Goal: Transaction & Acquisition: Purchase product/service

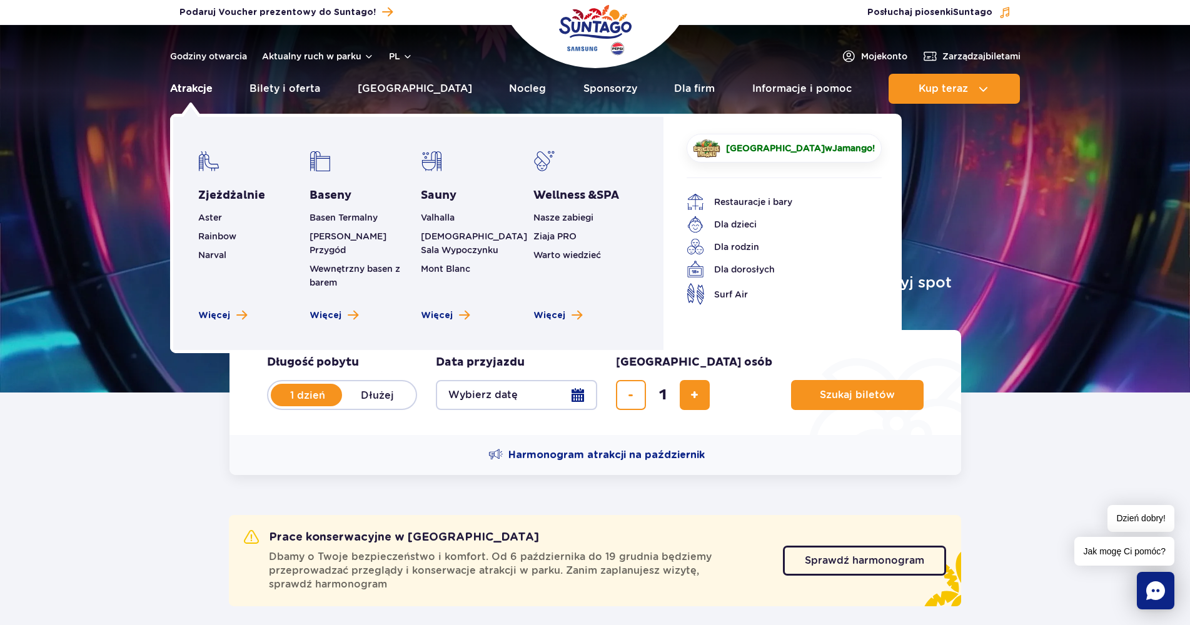
click at [194, 85] on link "Atrakcje" at bounding box center [191, 89] width 43 height 30
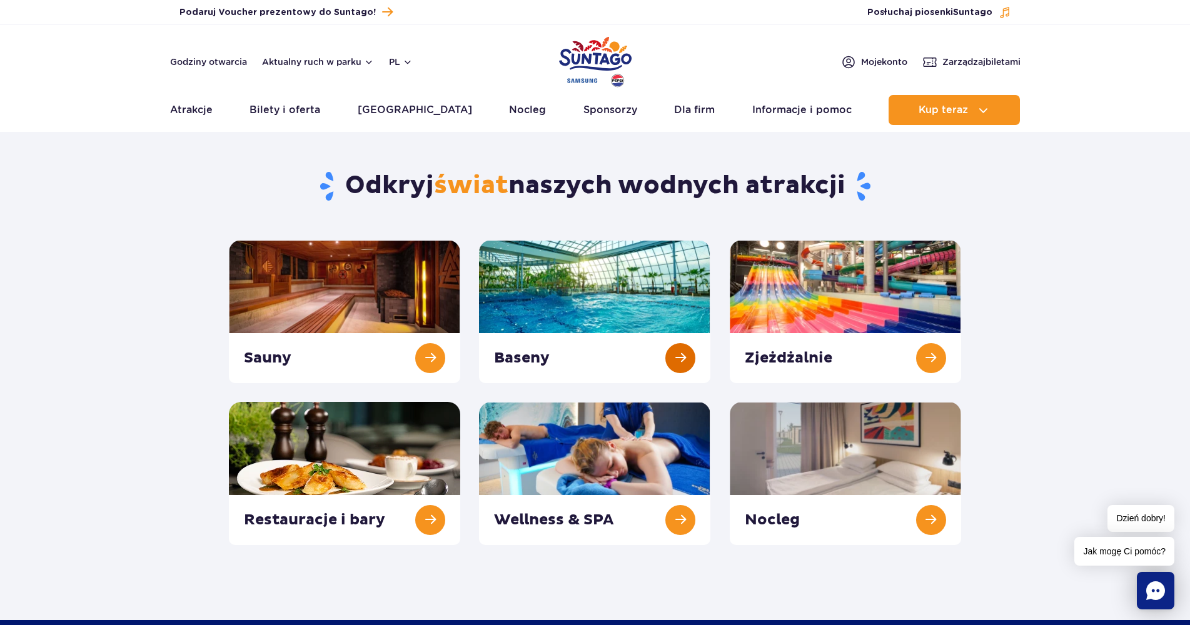
click at [580, 289] on link at bounding box center [594, 311] width 231 height 143
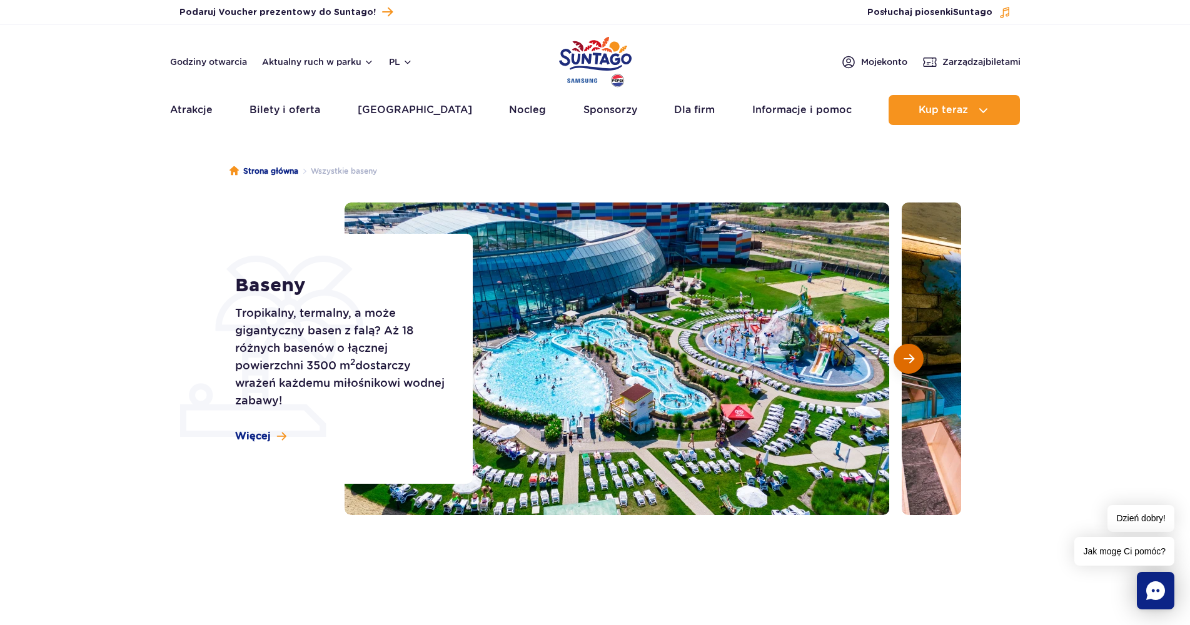
click at [915, 354] on button "Następny slajd" at bounding box center [908, 359] width 30 height 30
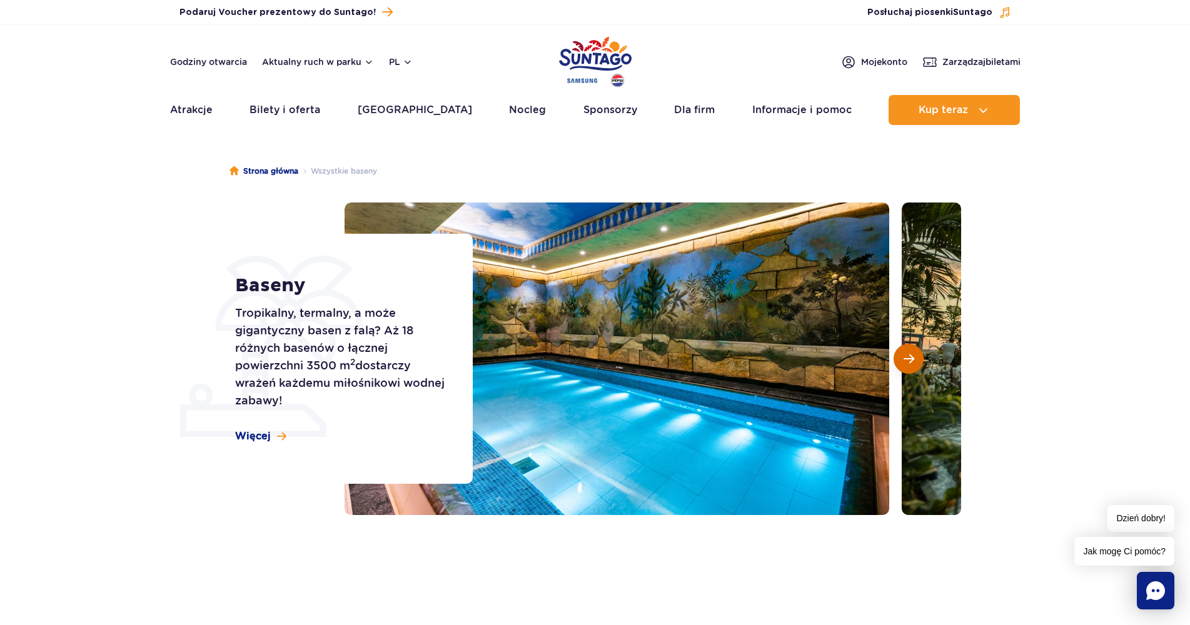
click at [915, 354] on button "Następny slajd" at bounding box center [908, 359] width 30 height 30
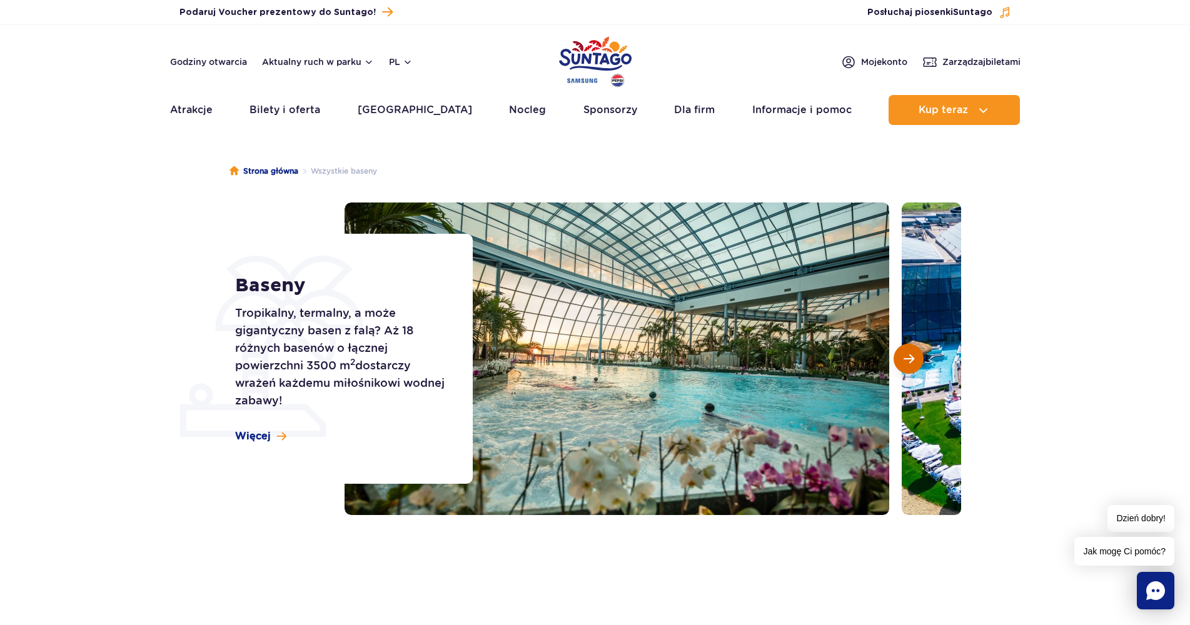
click at [915, 354] on button "Następny slajd" at bounding box center [908, 359] width 30 height 30
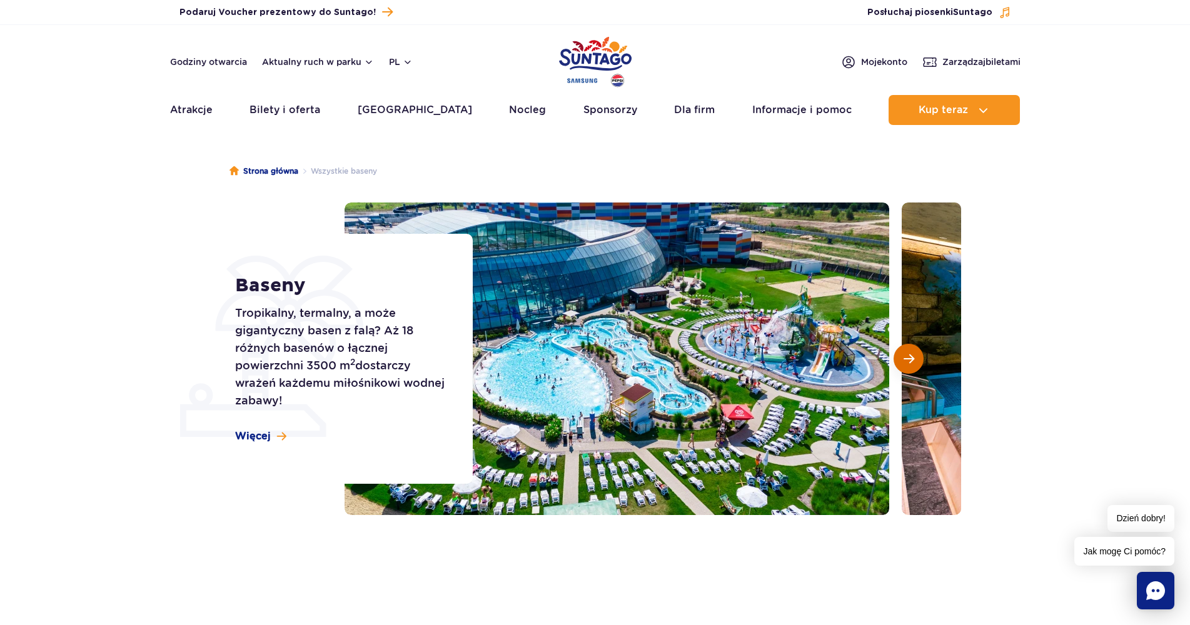
click at [915, 354] on button "Następny slajd" at bounding box center [908, 359] width 30 height 30
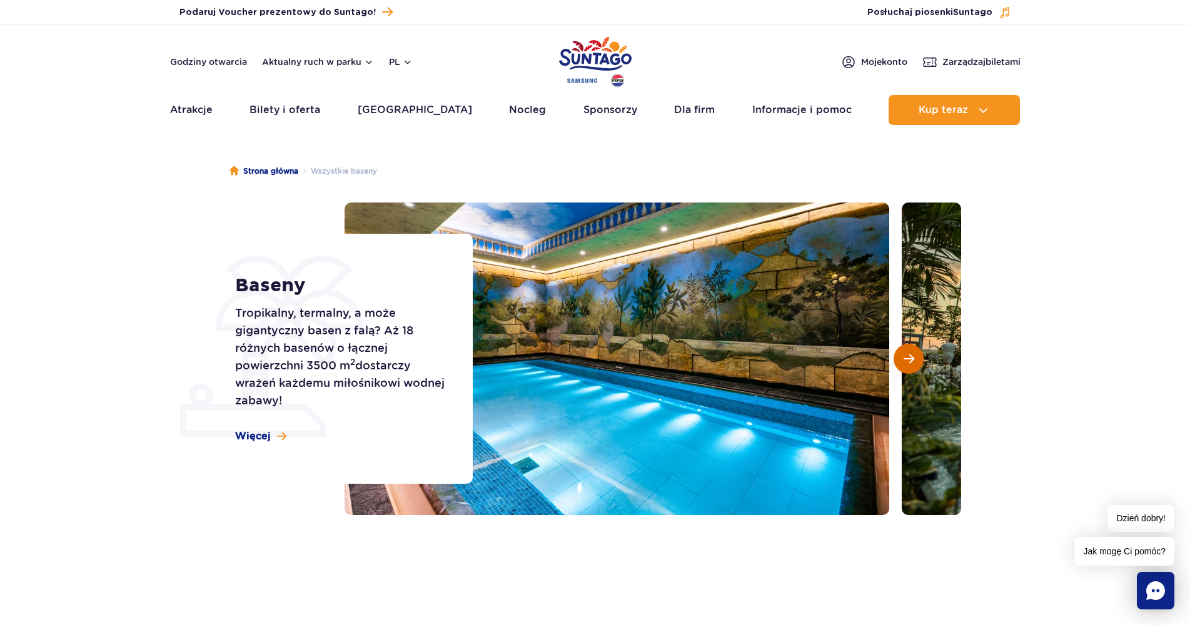
click at [915, 354] on button "Następny slajd" at bounding box center [908, 359] width 30 height 30
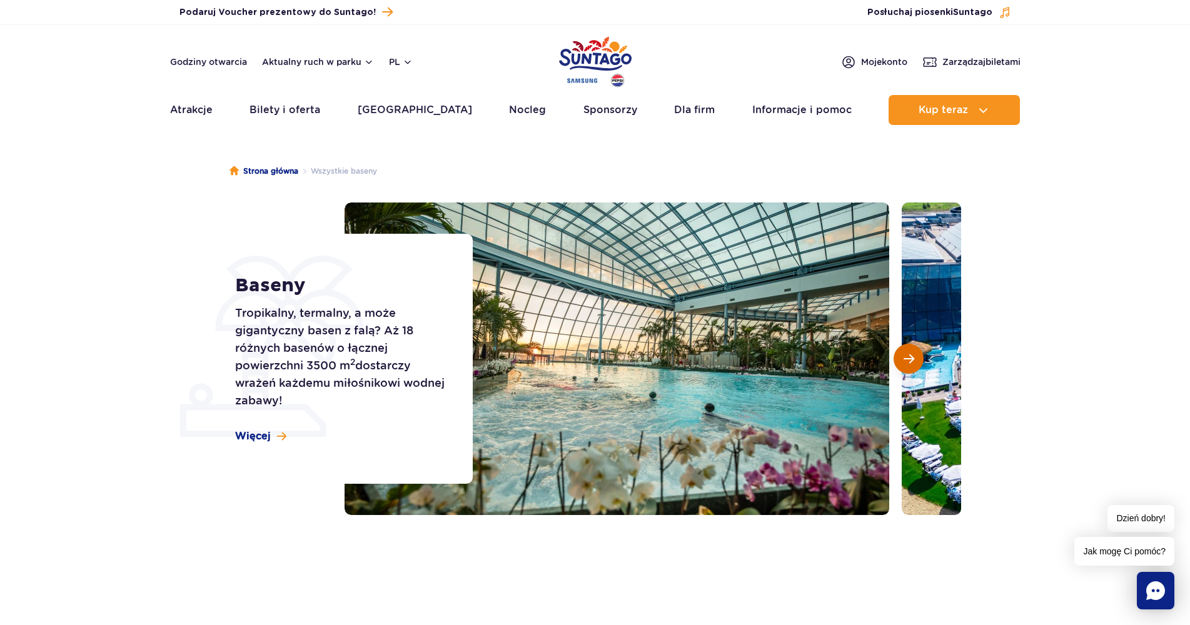
click at [915, 354] on button "Następny slajd" at bounding box center [908, 359] width 30 height 30
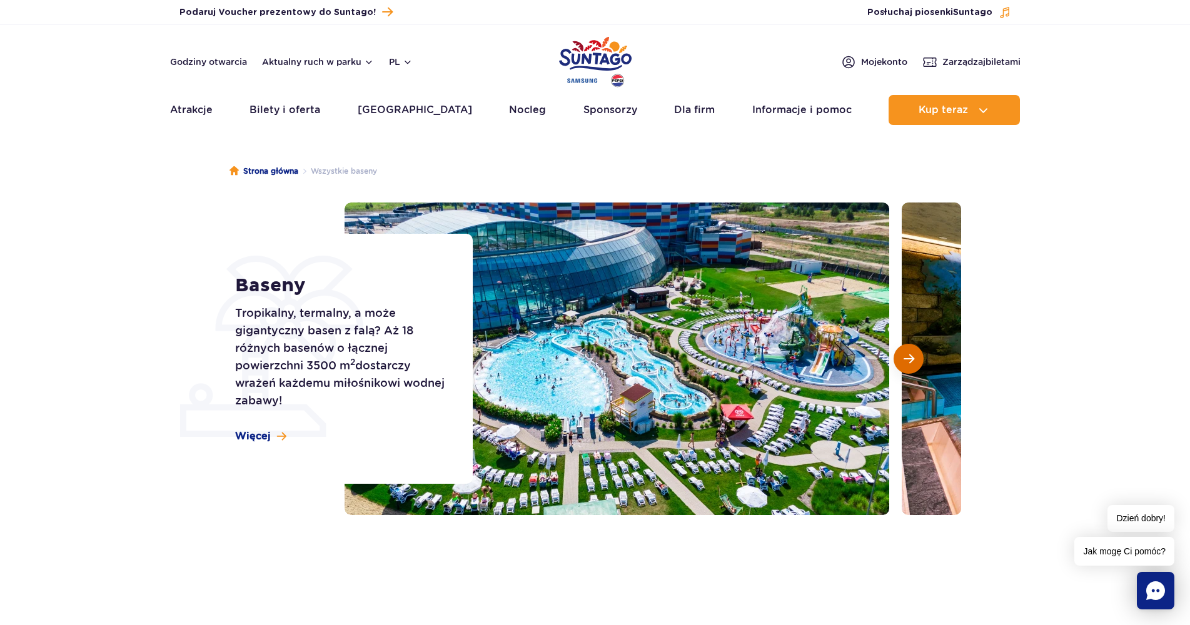
click at [915, 354] on button "Następny slajd" at bounding box center [908, 359] width 30 height 30
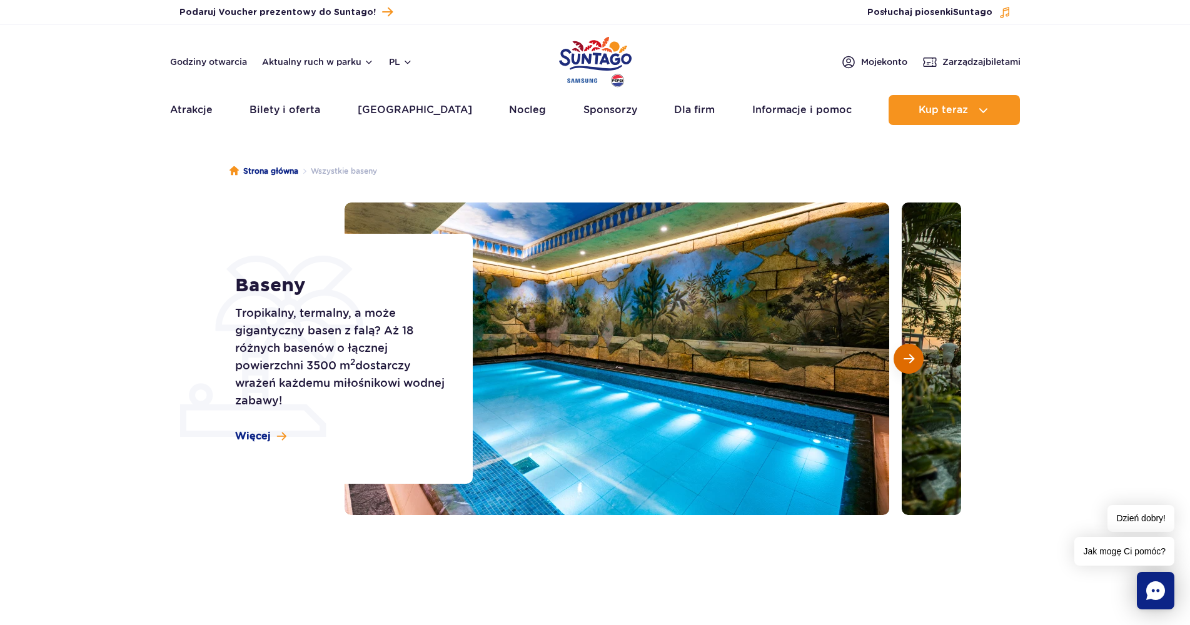
click at [915, 354] on button "Następny slajd" at bounding box center [908, 359] width 30 height 30
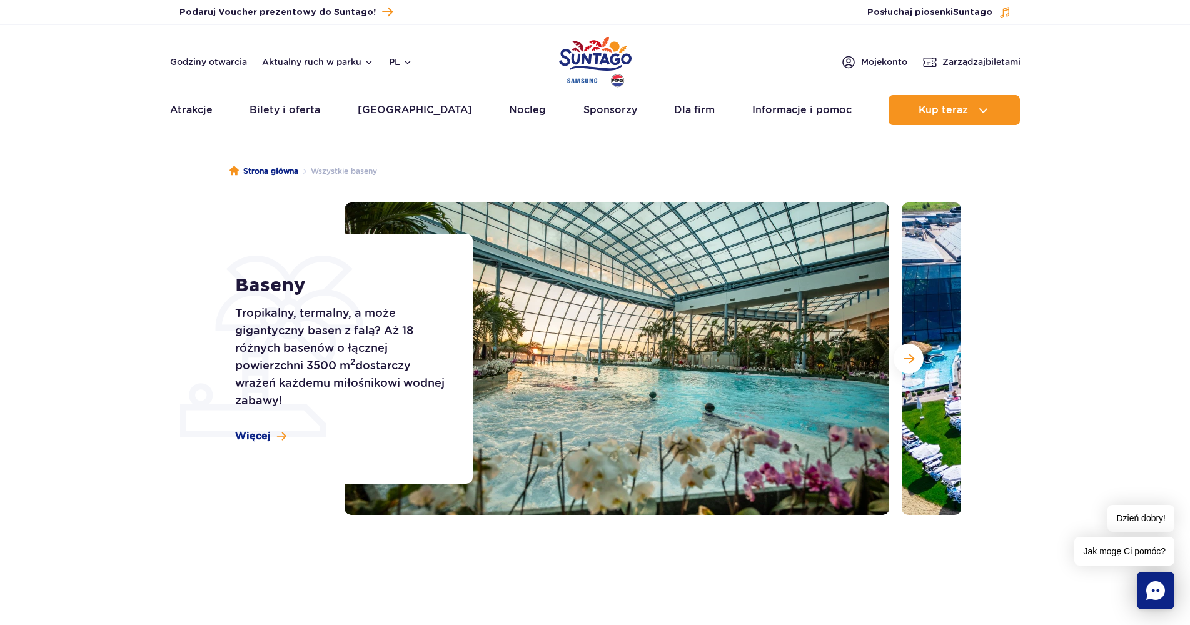
click at [357, 359] on p "Tropikalny, termalny, a może gigantyczny basen z falą? Aż 18 różnych basenów o …" at bounding box center [339, 356] width 209 height 105
click at [270, 428] on div "Baseny Tropikalny, termalny, a może gigantyczny basen z falą? Aż 18 różnych bas…" at bounding box center [345, 359] width 253 height 250
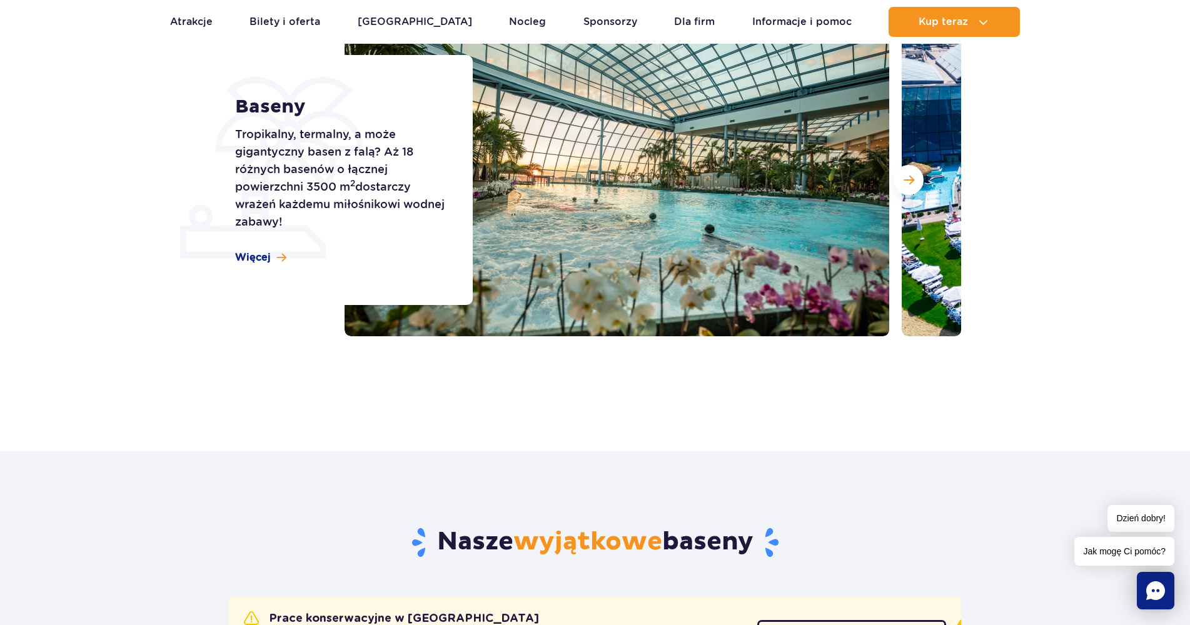
scroll to position [125, 0]
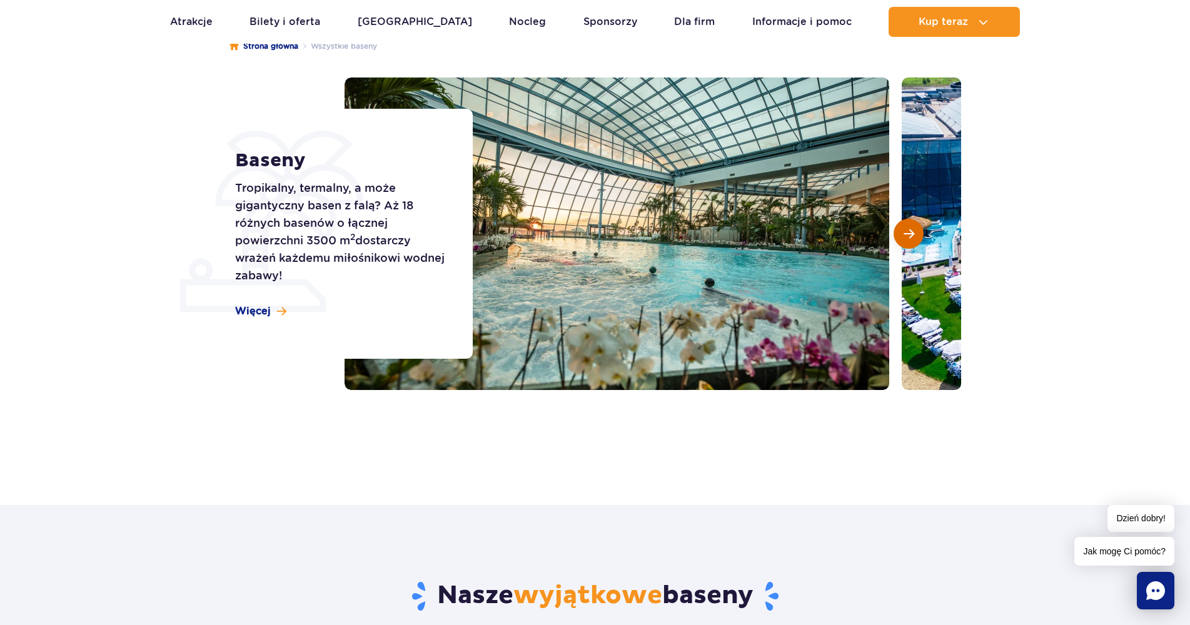
click at [909, 231] on span "Następny slajd" at bounding box center [908, 233] width 11 height 11
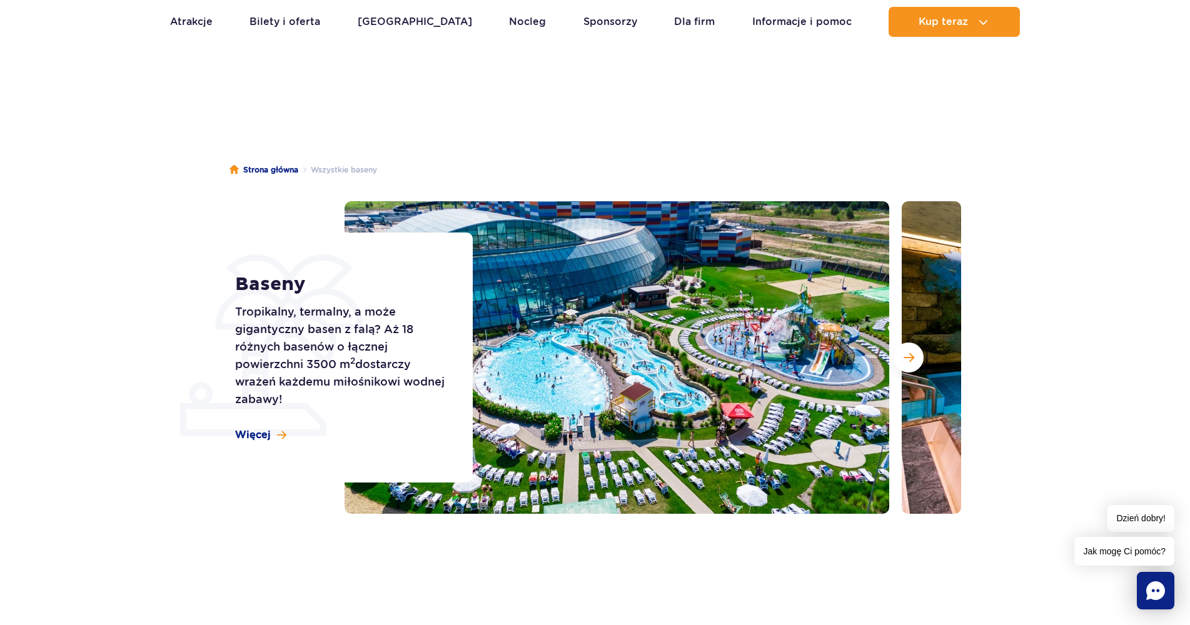
scroll to position [0, 0]
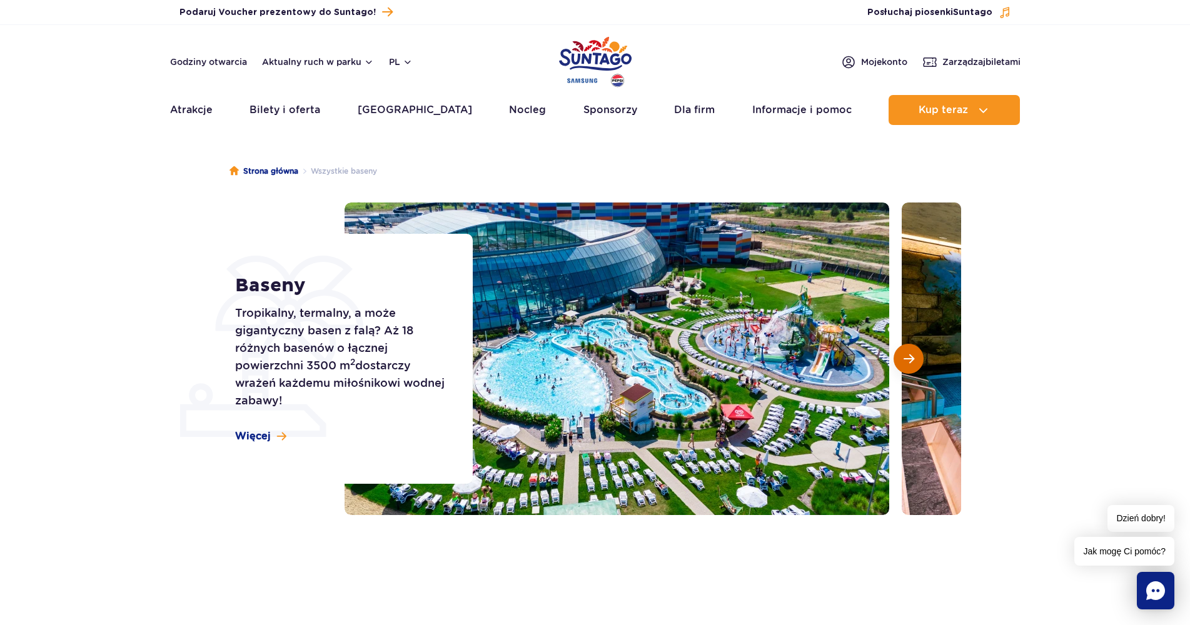
click at [902, 348] on button "Następny slajd" at bounding box center [908, 359] width 30 height 30
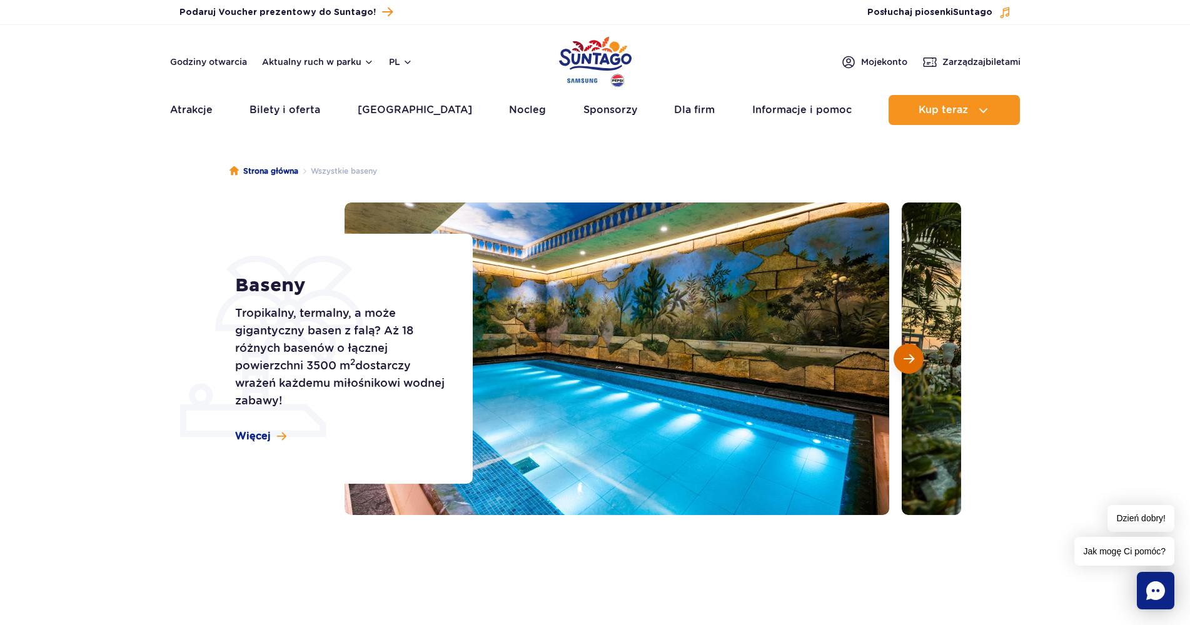
click at [902, 348] on button "Następny slajd" at bounding box center [908, 359] width 30 height 30
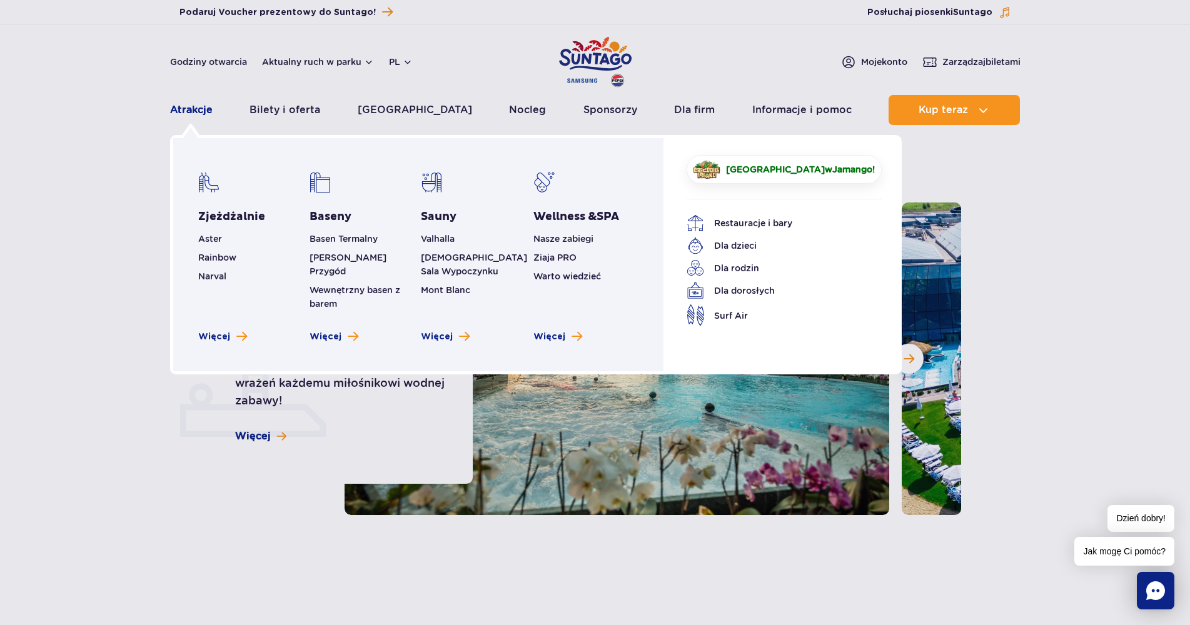
click at [188, 112] on link "Atrakcje" at bounding box center [191, 110] width 43 height 30
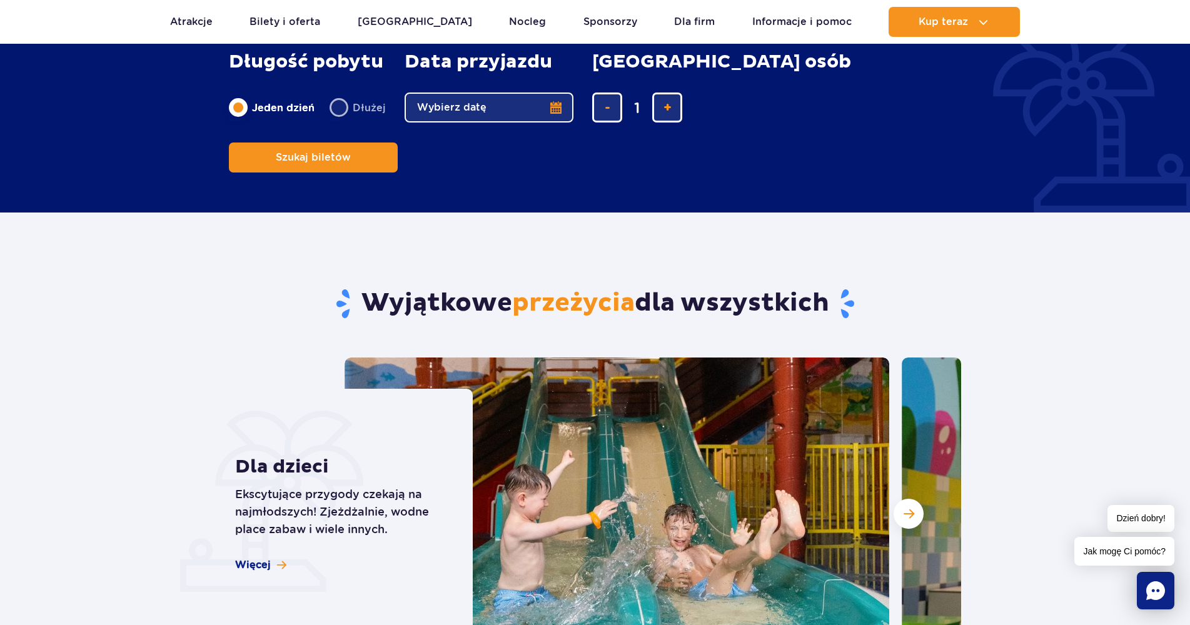
scroll to position [750, 0]
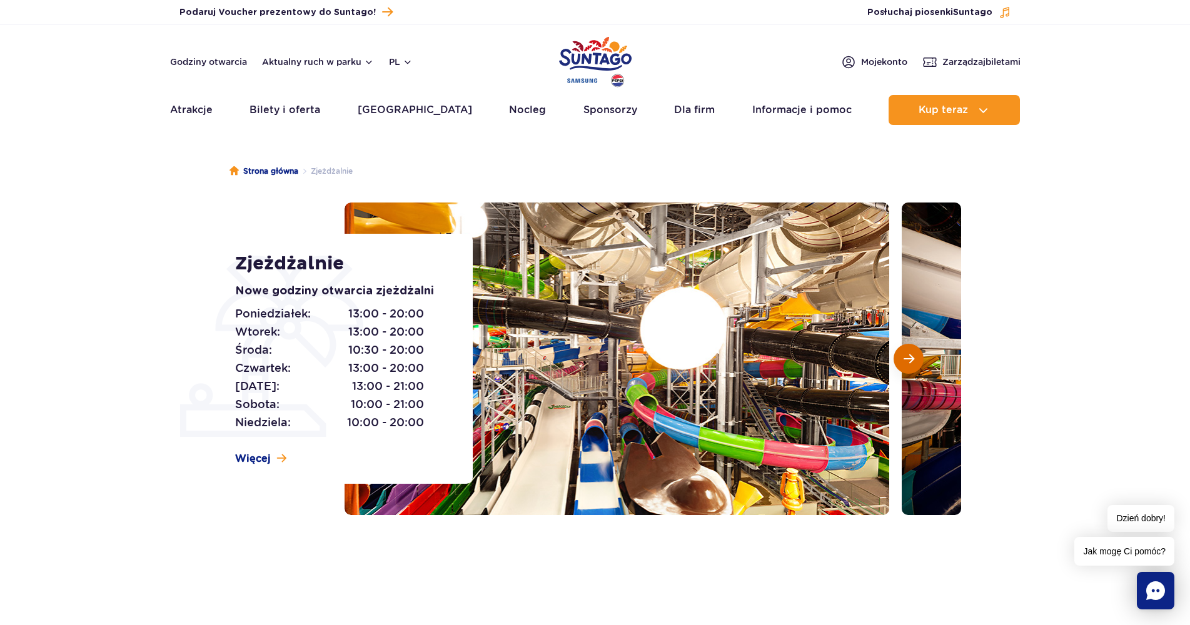
click at [896, 364] on button "Następny slajd" at bounding box center [908, 359] width 30 height 30
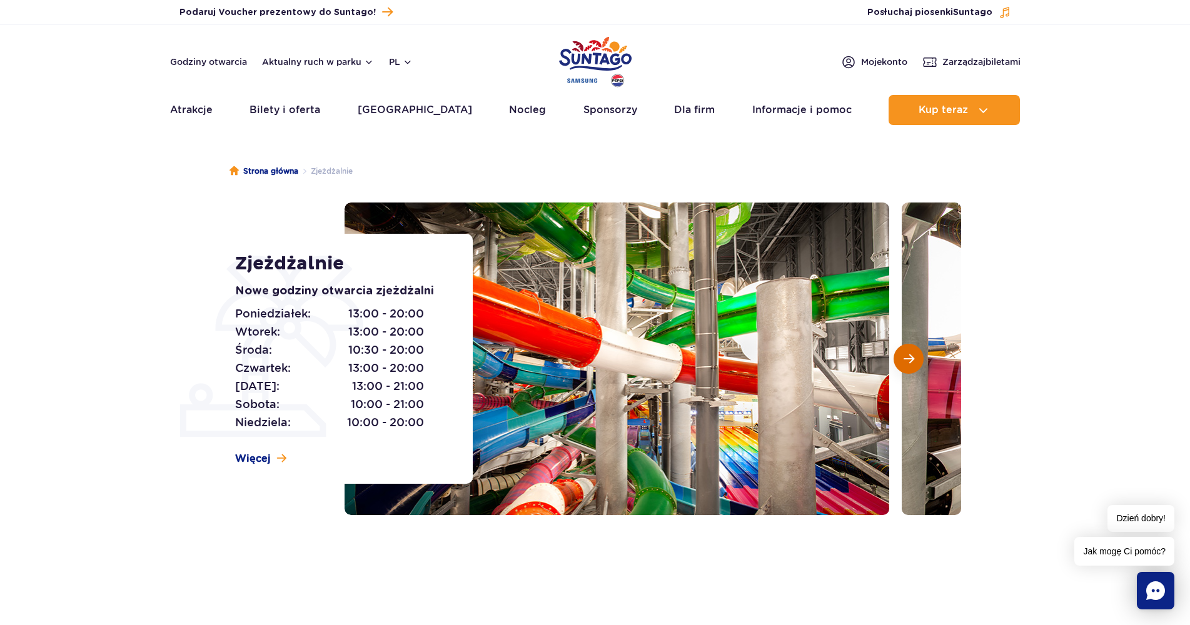
click at [896, 364] on button "Następny slajd" at bounding box center [908, 359] width 30 height 30
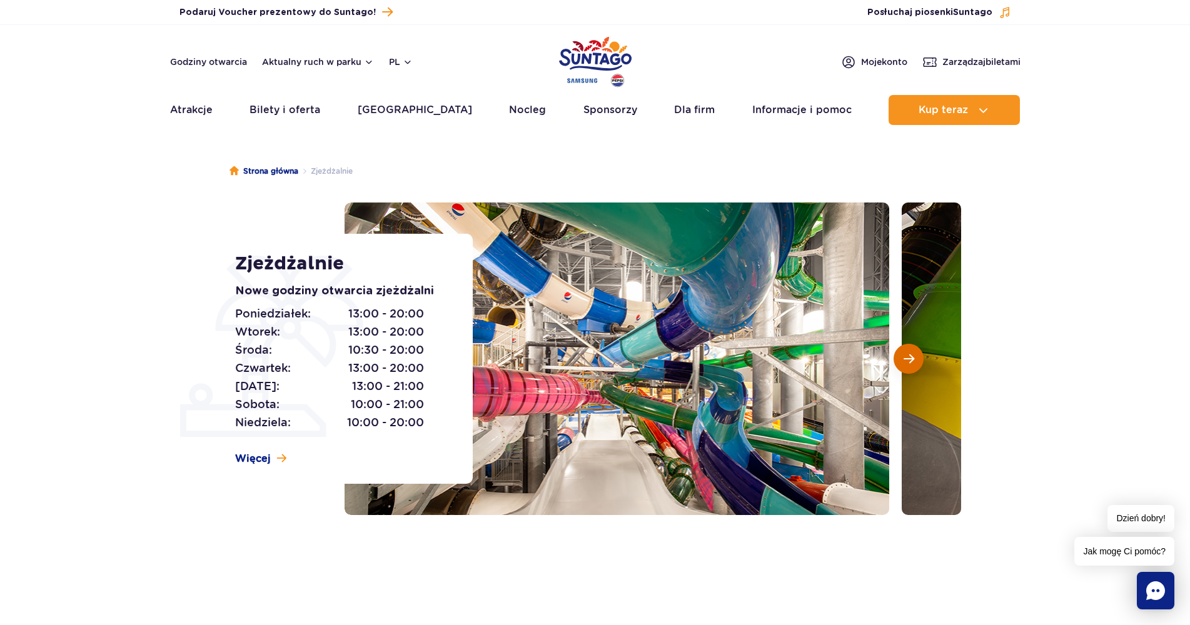
click at [896, 364] on button "Następny slajd" at bounding box center [908, 359] width 30 height 30
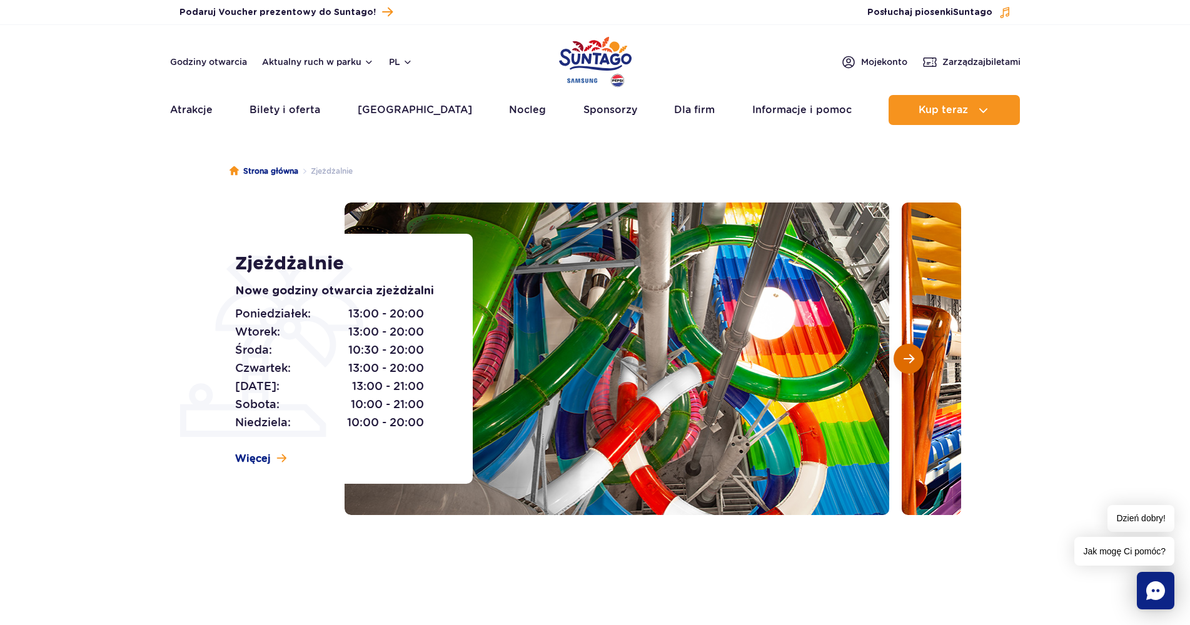
click at [896, 364] on button "Następny slajd" at bounding box center [908, 359] width 30 height 30
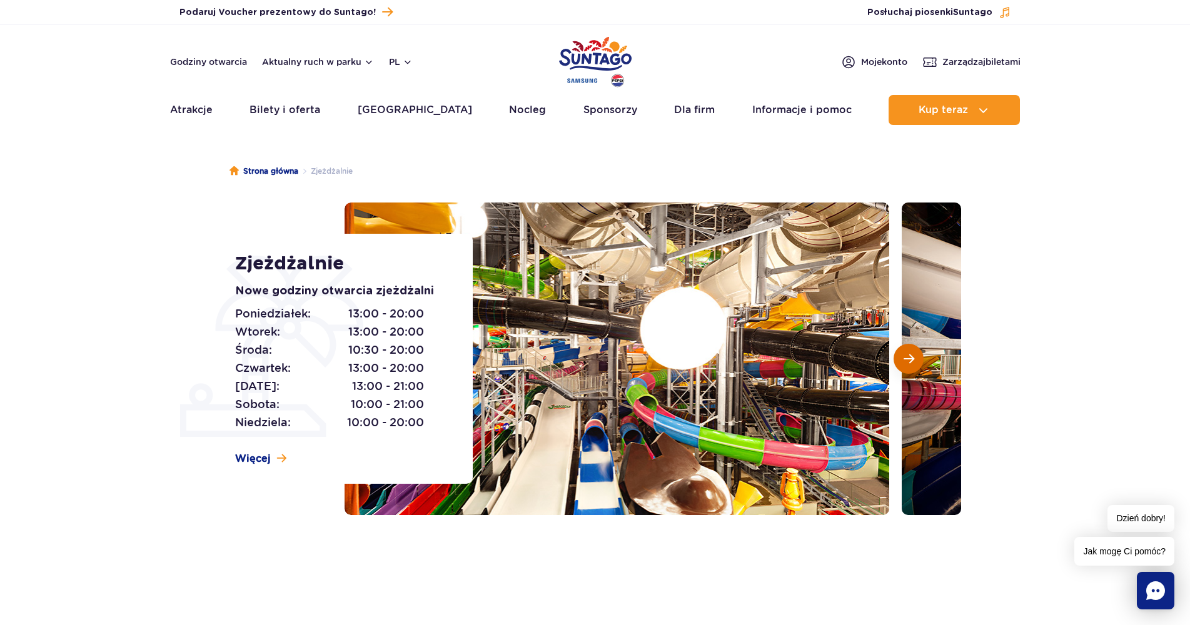
click at [896, 364] on button "Następny slajd" at bounding box center [908, 359] width 30 height 30
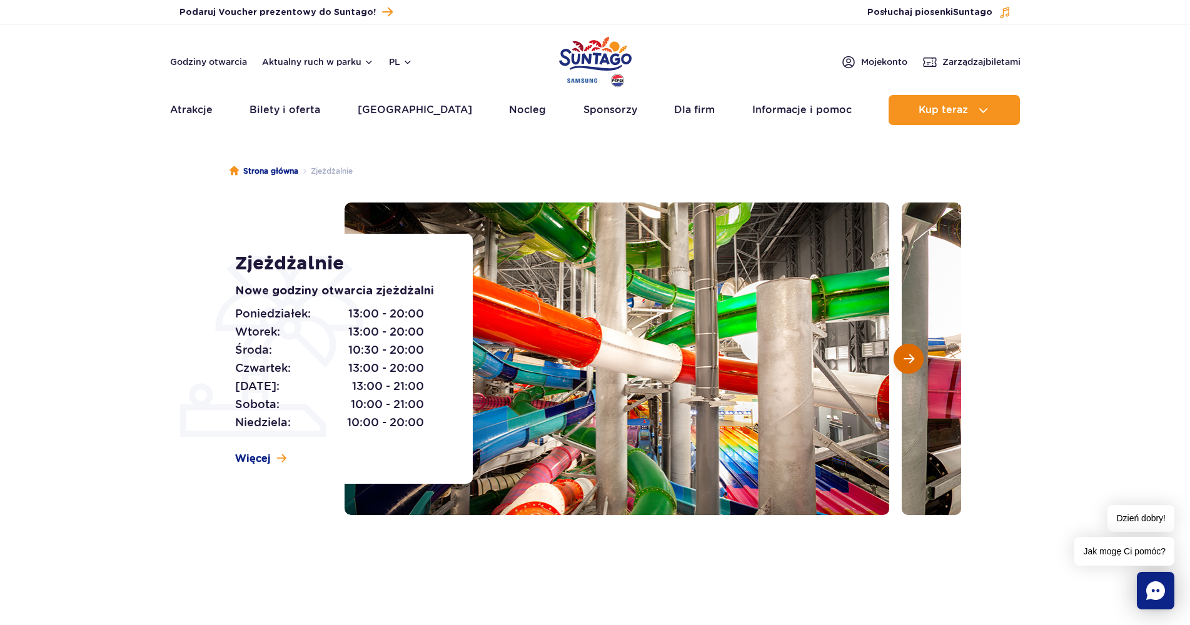
click at [896, 364] on button "Następny slajd" at bounding box center [908, 359] width 30 height 30
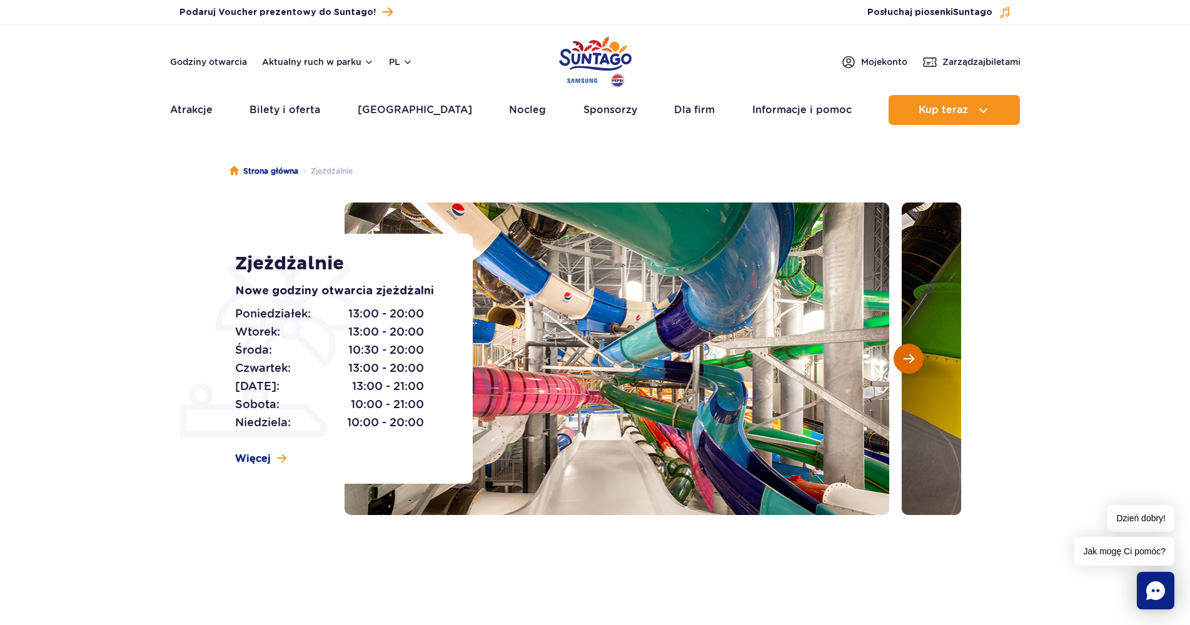
click at [896, 364] on button "Następny slajd" at bounding box center [908, 359] width 30 height 30
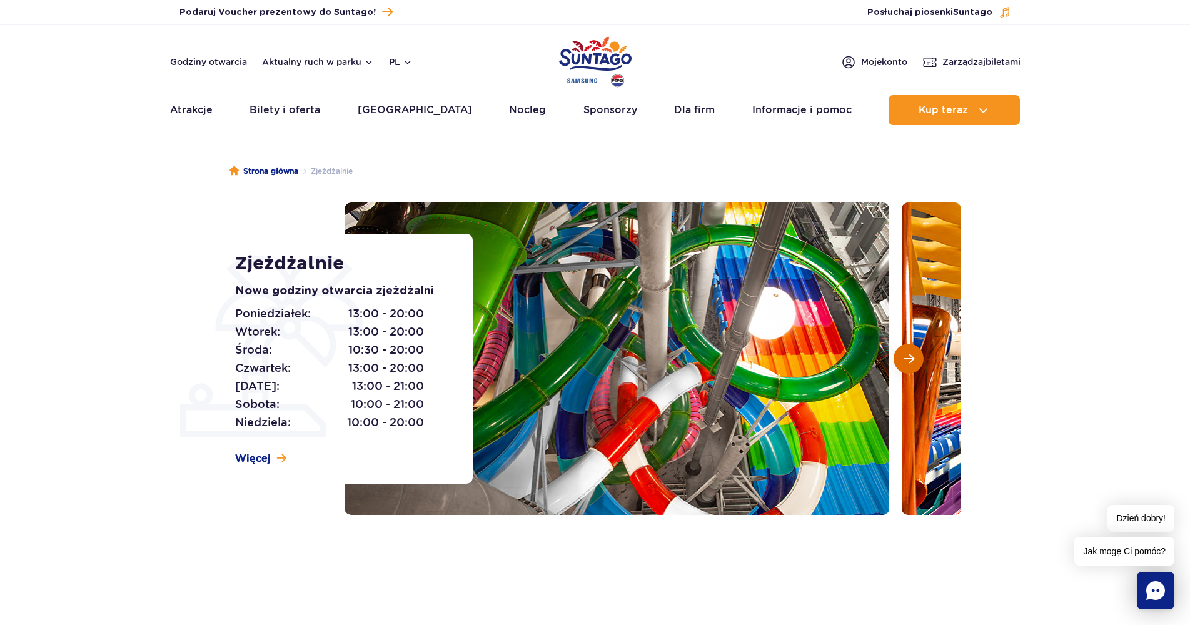
click at [896, 364] on button "Następny slajd" at bounding box center [908, 359] width 30 height 30
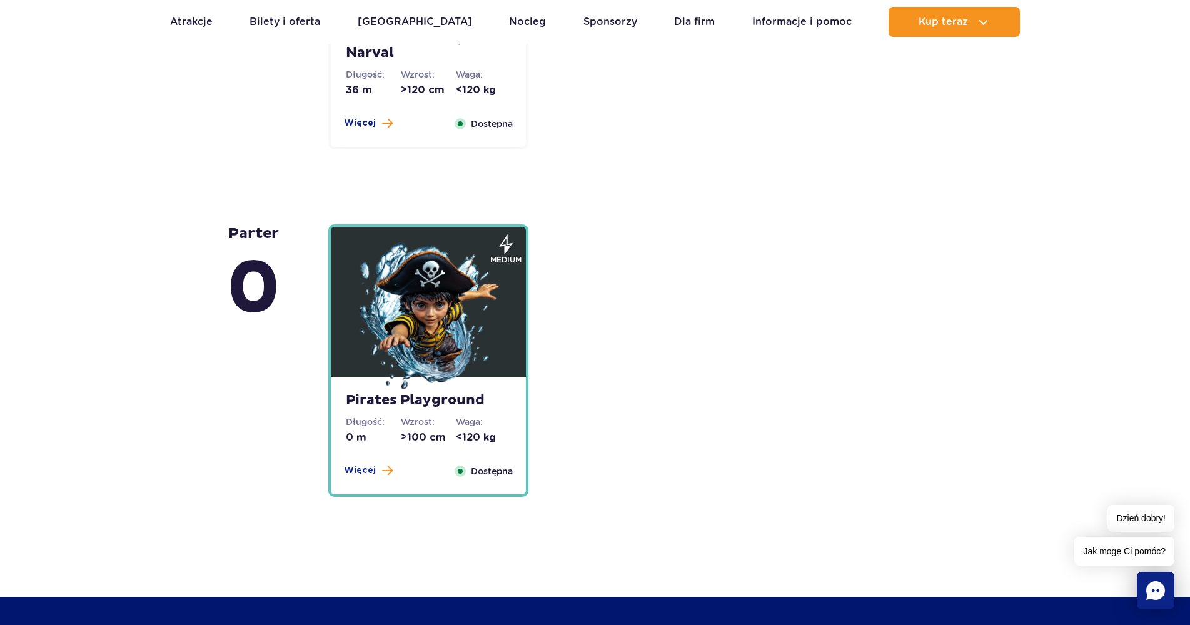
scroll to position [3188, 0]
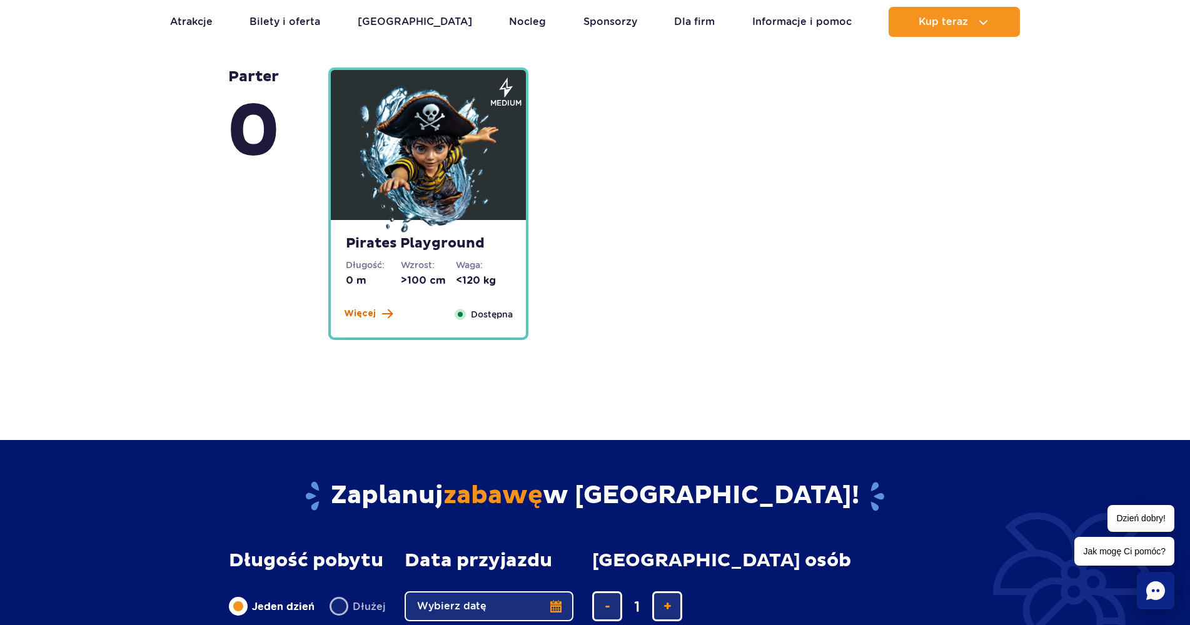
click at [386, 308] on span at bounding box center [387, 313] width 11 height 11
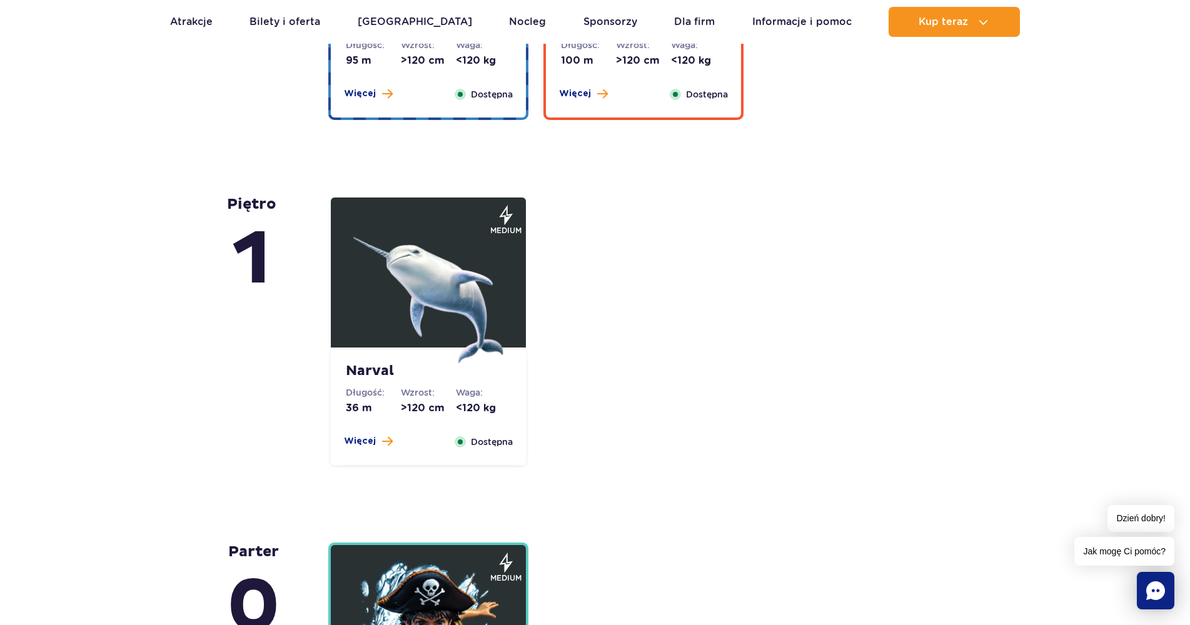
scroll to position [2531, 0]
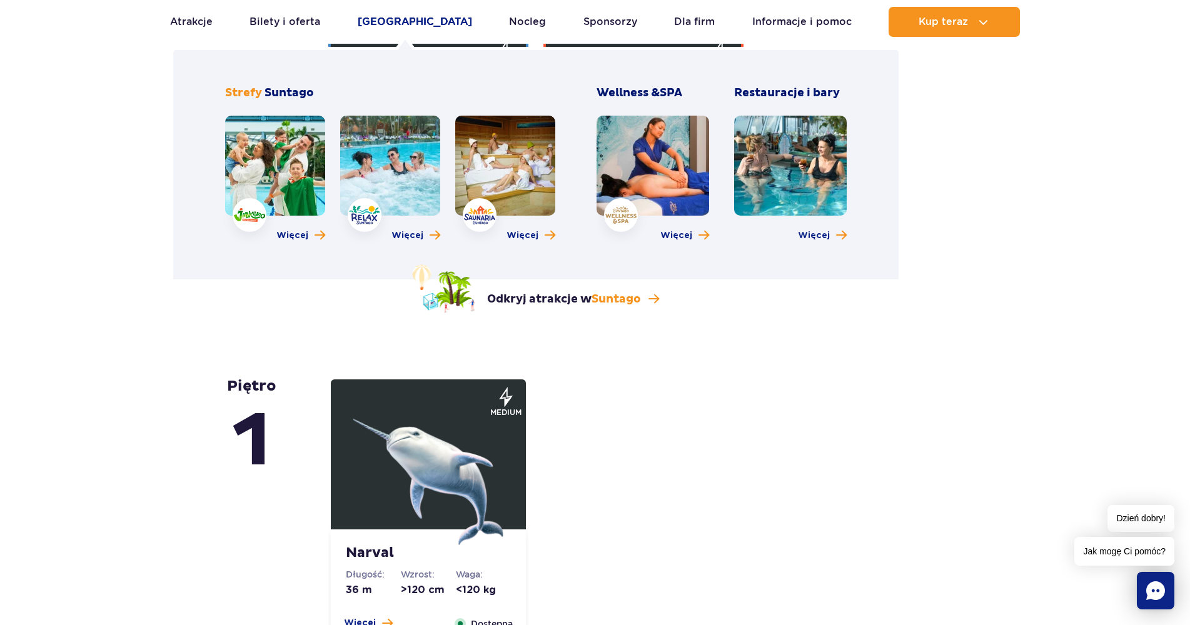
click at [399, 23] on link "[GEOGRAPHIC_DATA]" at bounding box center [415, 22] width 114 height 30
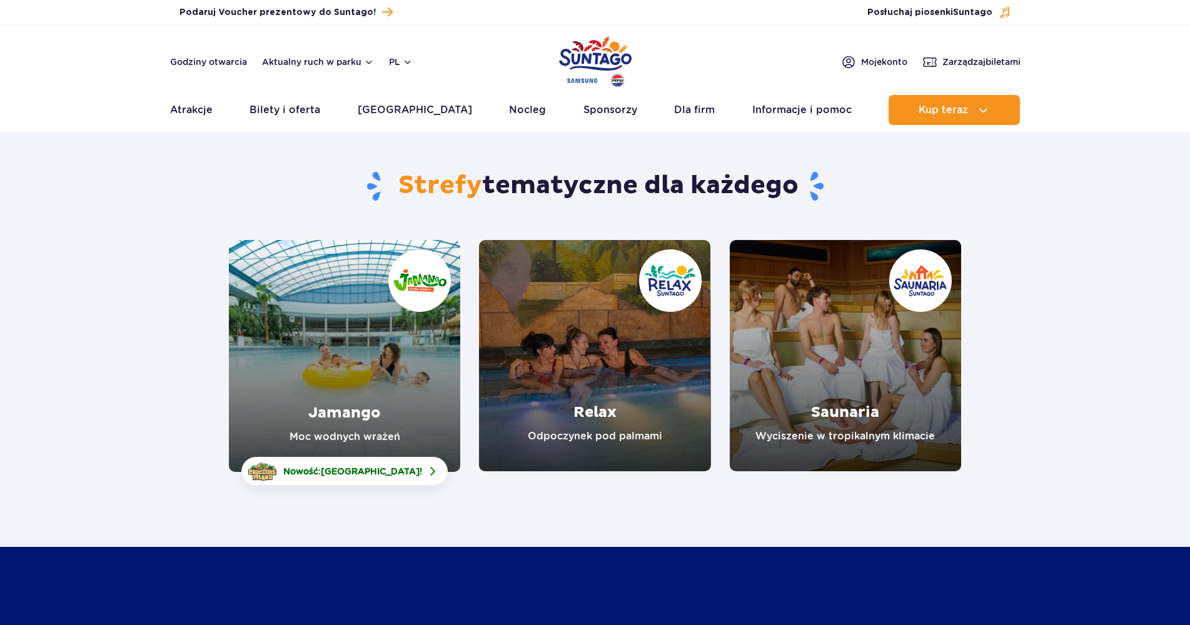
click at [417, 355] on link "Jamango" at bounding box center [344, 356] width 231 height 232
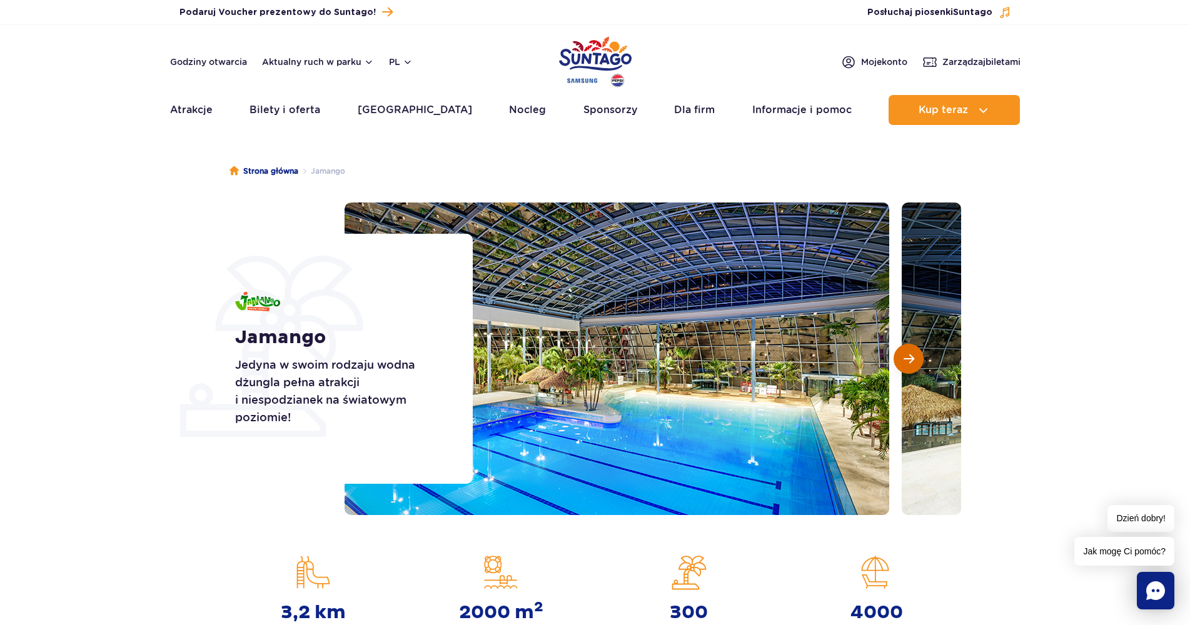
click at [903, 359] on span "Następny slajd" at bounding box center [908, 358] width 11 height 11
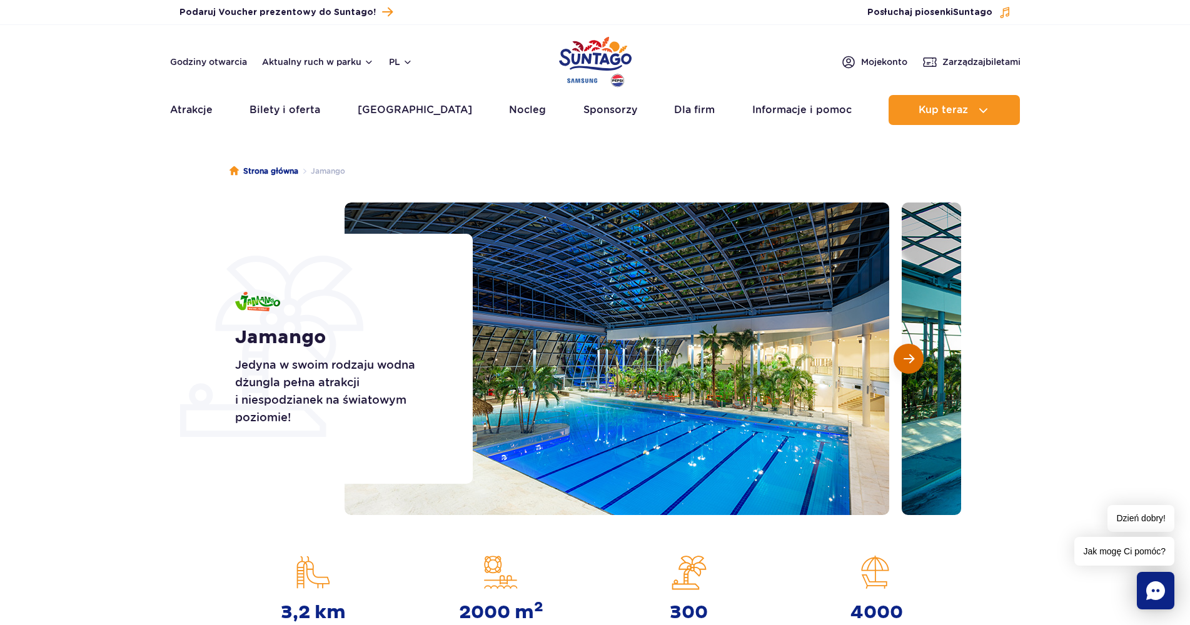
click at [903, 359] on span "Następny slajd" at bounding box center [908, 358] width 11 height 11
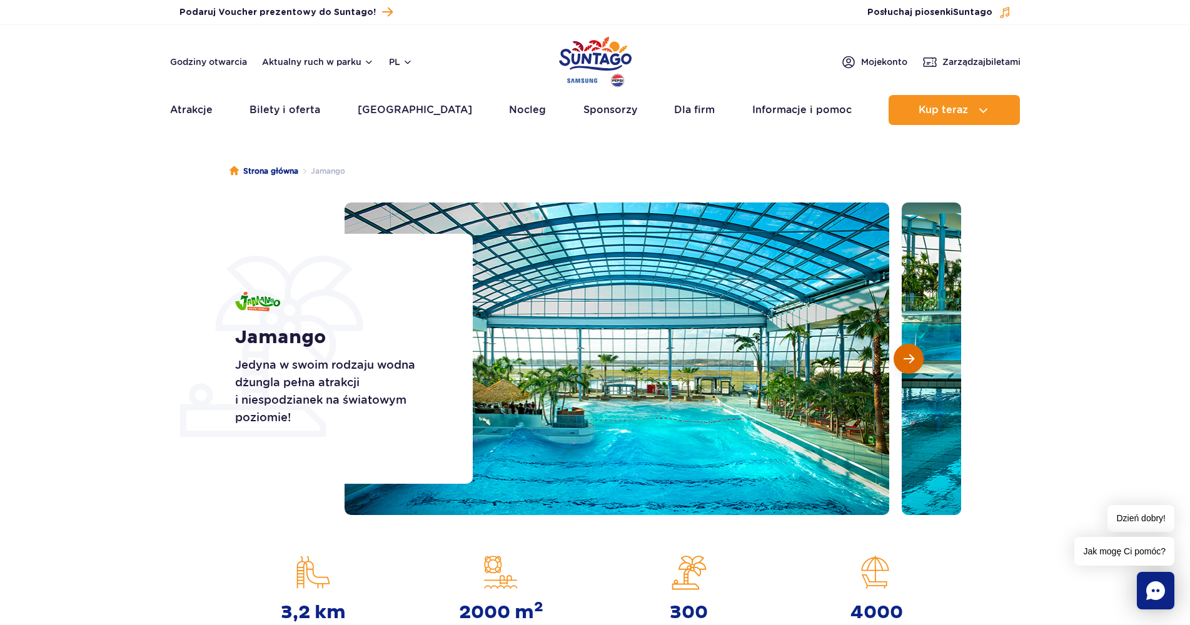
click at [903, 359] on span "Następny slajd" at bounding box center [908, 358] width 11 height 11
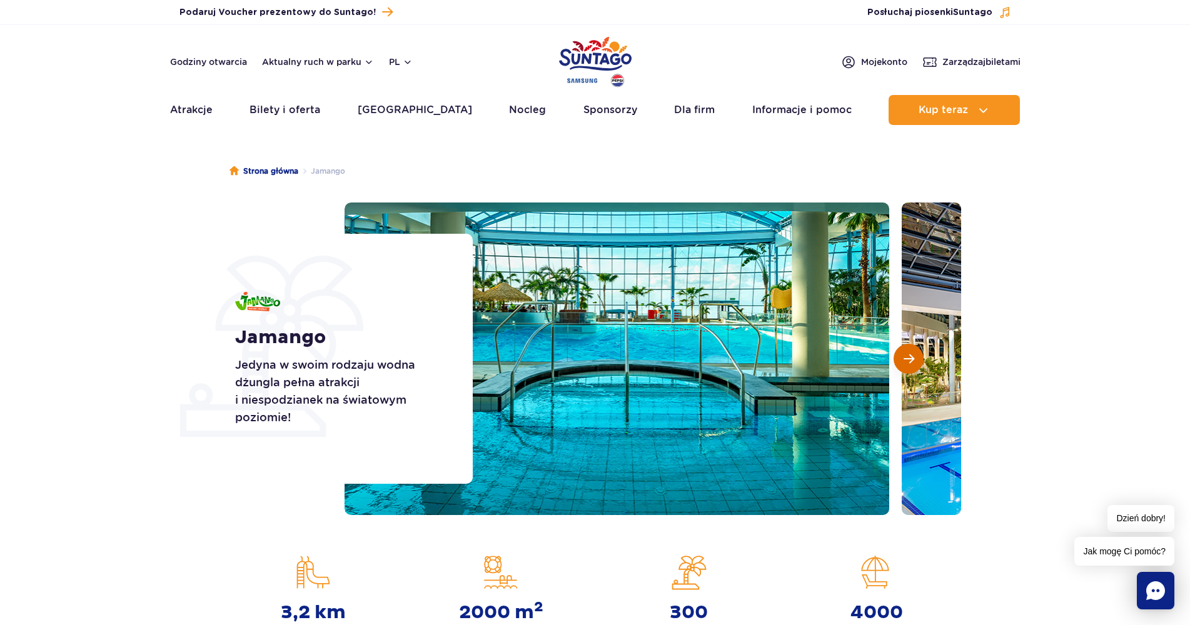
click at [903, 359] on span "Następny slajd" at bounding box center [908, 358] width 11 height 11
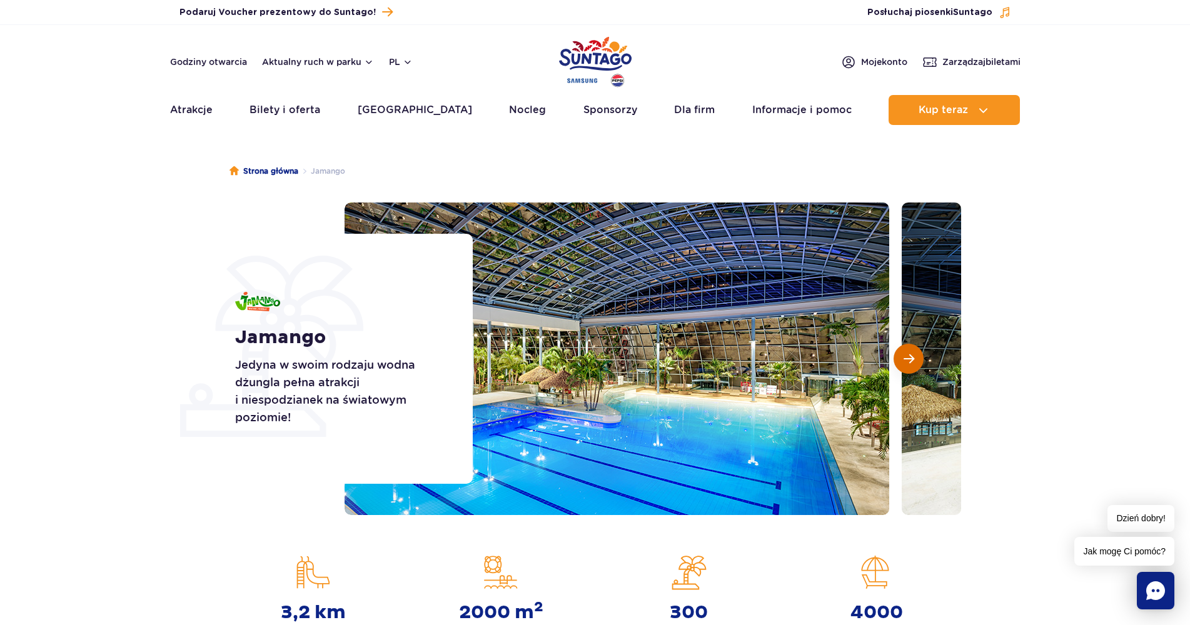
click at [903, 359] on span "Następny slajd" at bounding box center [908, 358] width 11 height 11
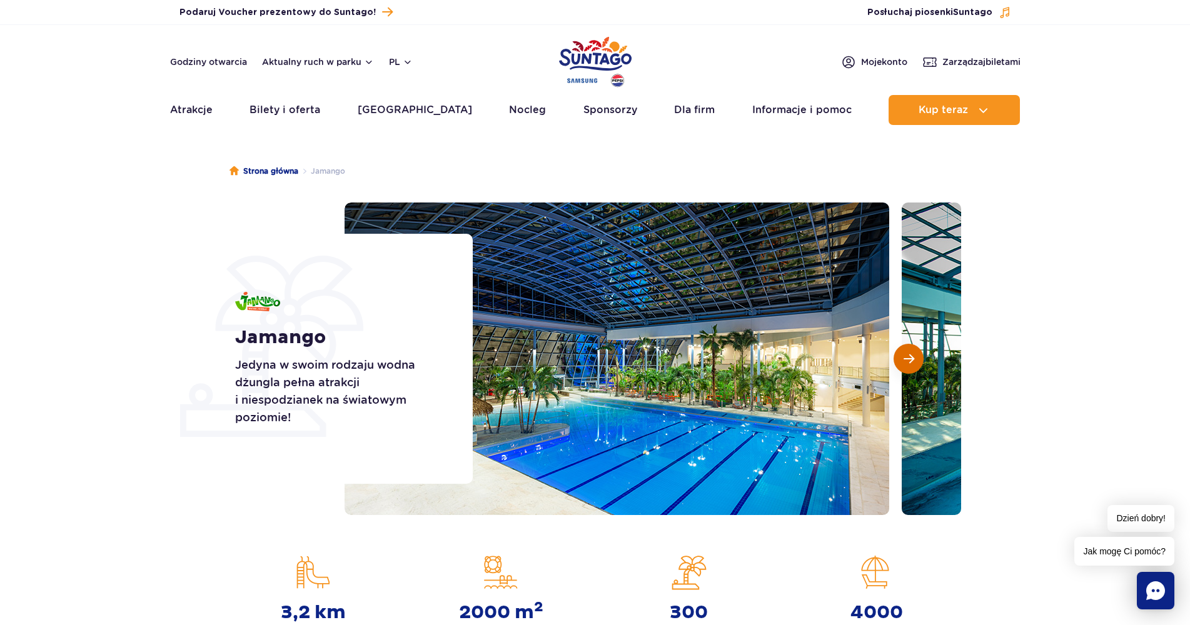
click at [903, 359] on span "Następny slajd" at bounding box center [908, 358] width 11 height 11
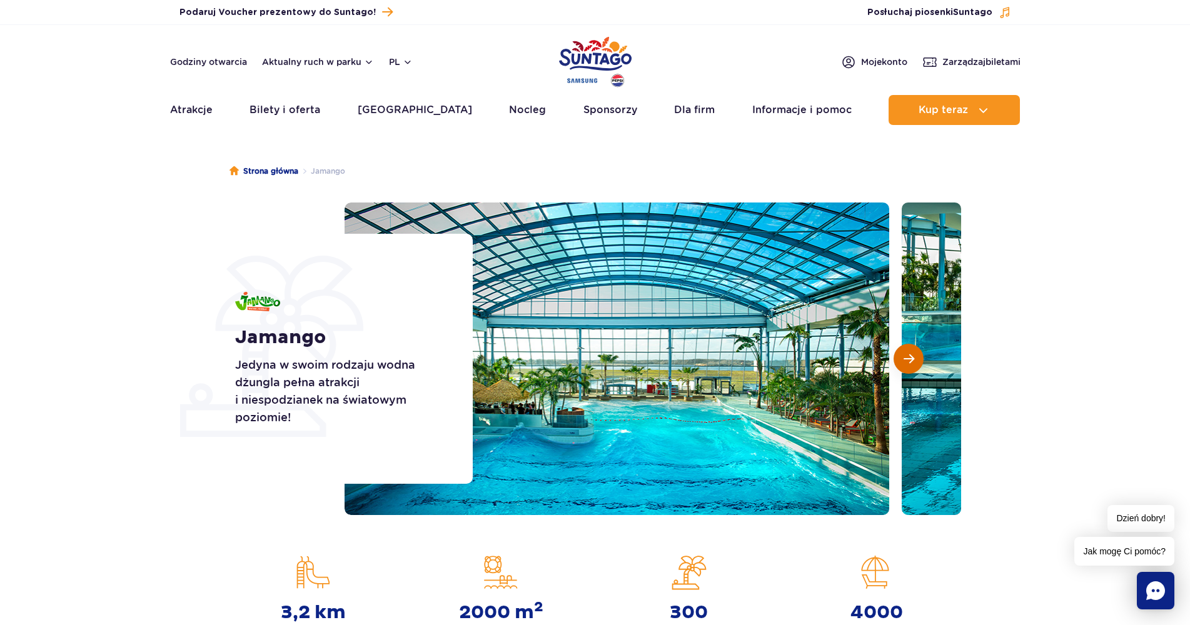
click at [903, 359] on span "Następny slajd" at bounding box center [908, 358] width 11 height 11
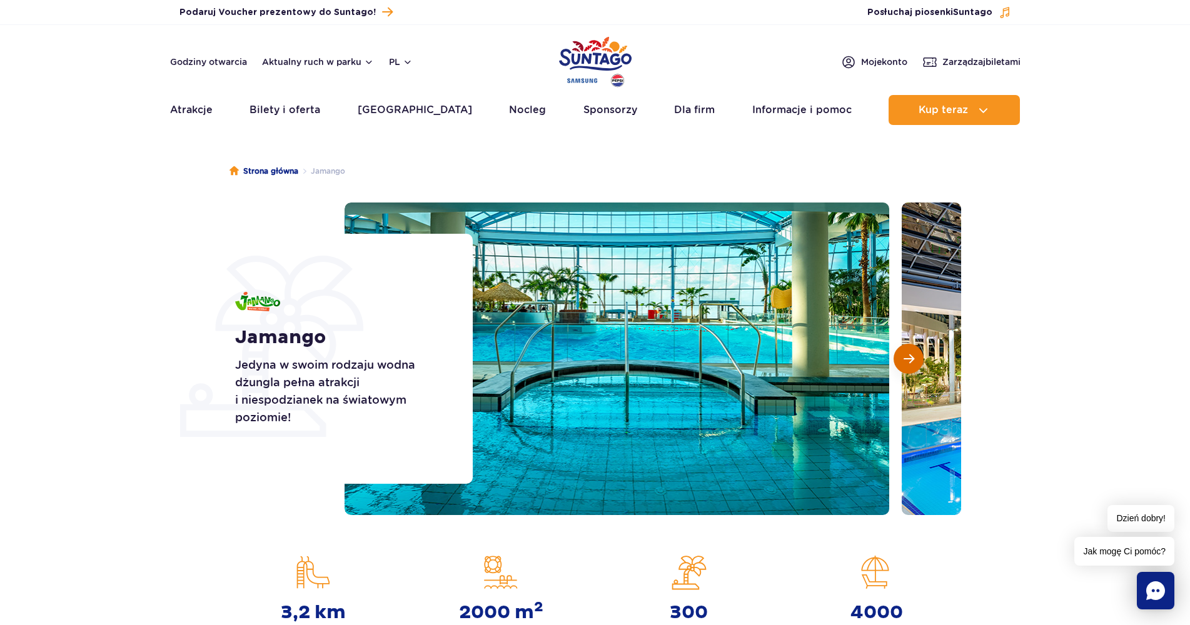
click at [903, 359] on span "Następny slajd" at bounding box center [908, 358] width 11 height 11
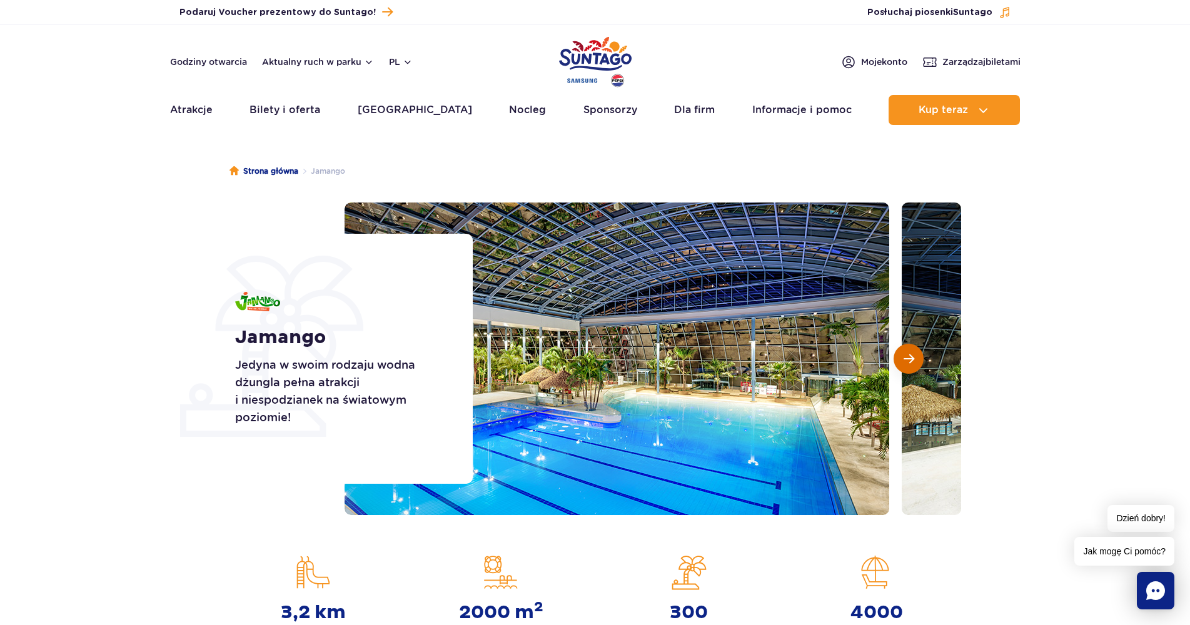
click at [903, 359] on span "Następny slajd" at bounding box center [908, 358] width 11 height 11
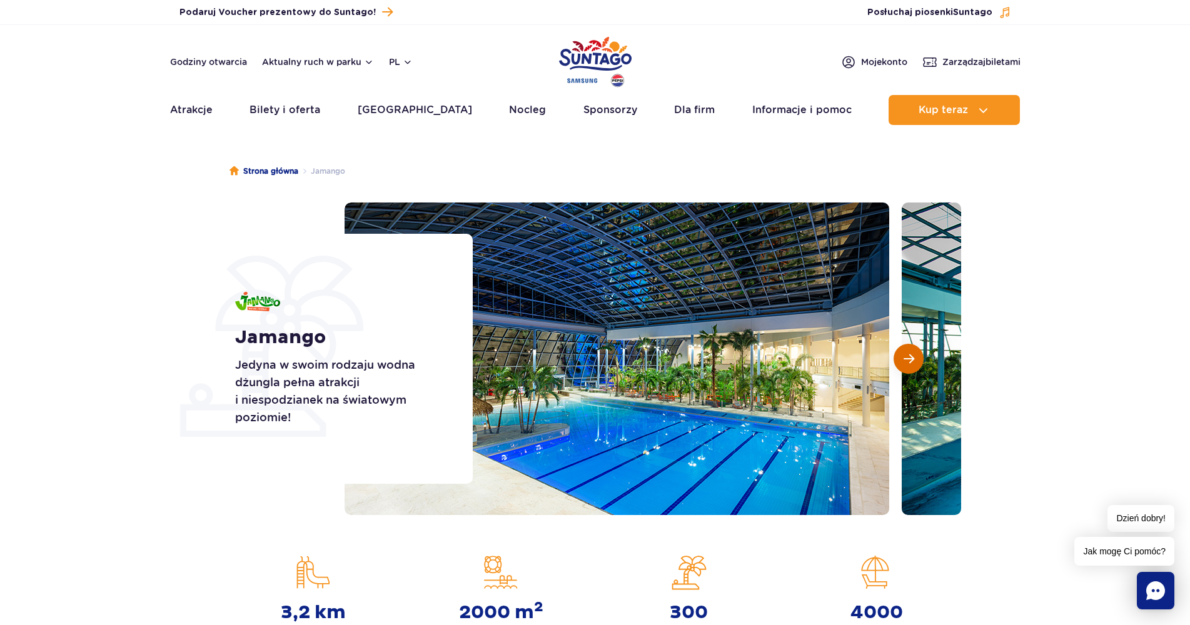
click at [903, 359] on span "Następny slajd" at bounding box center [908, 358] width 11 height 11
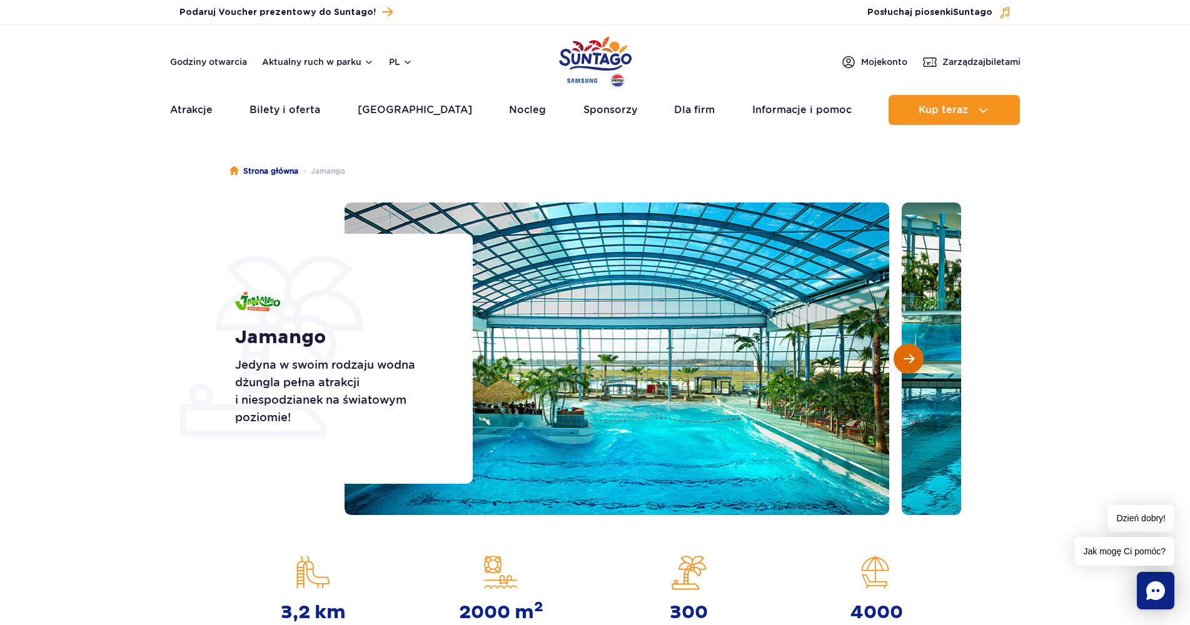
click at [903, 359] on span "Następny slajd" at bounding box center [908, 358] width 11 height 11
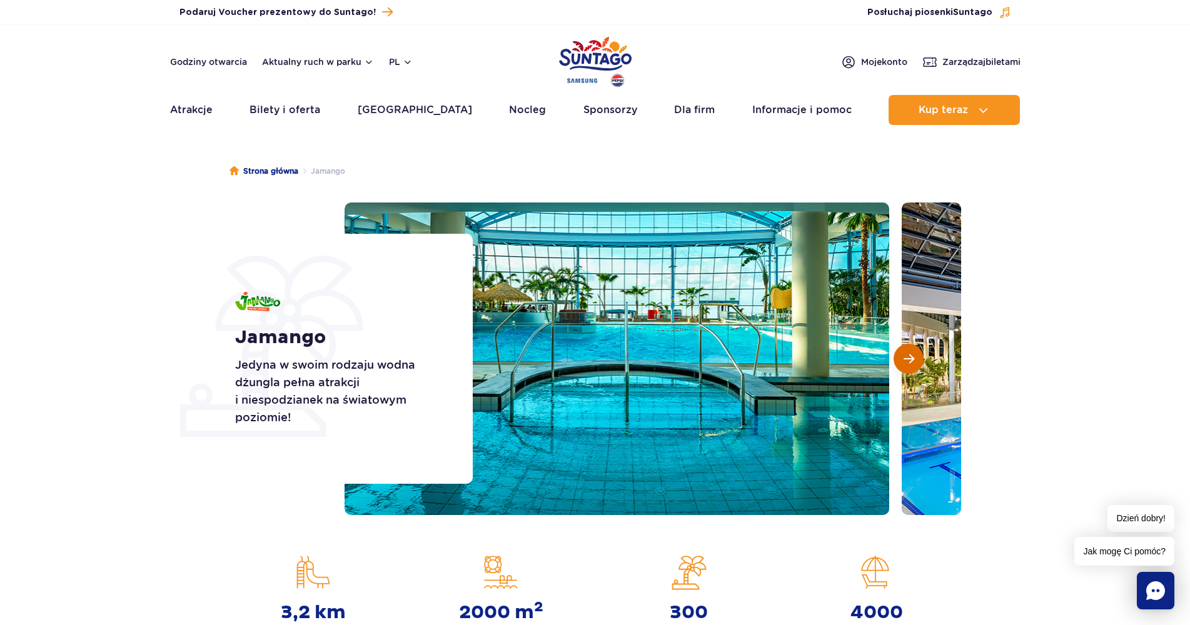
click at [903, 359] on span "Następny slajd" at bounding box center [908, 358] width 11 height 11
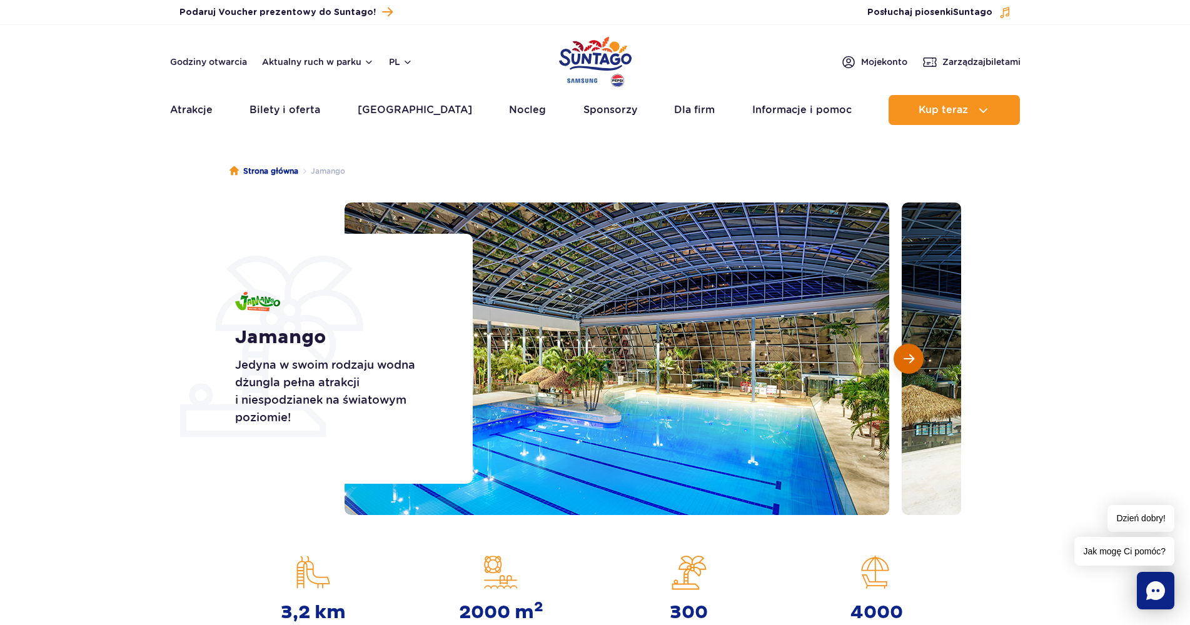
click at [903, 359] on span "Następny slajd" at bounding box center [908, 358] width 11 height 11
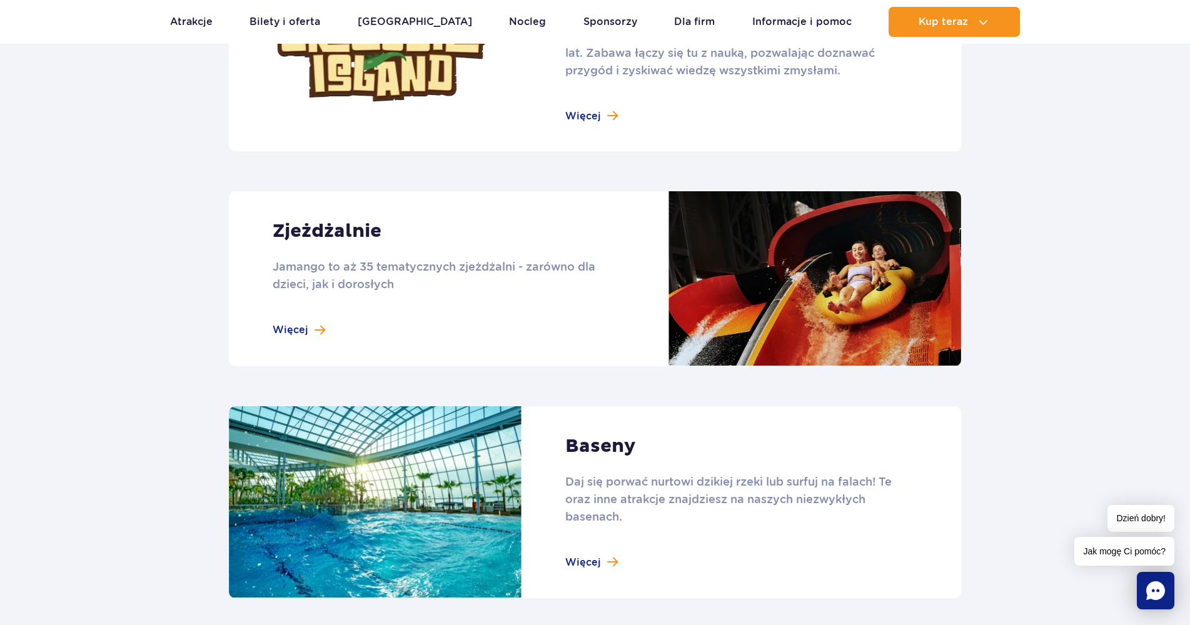
scroll to position [875, 0]
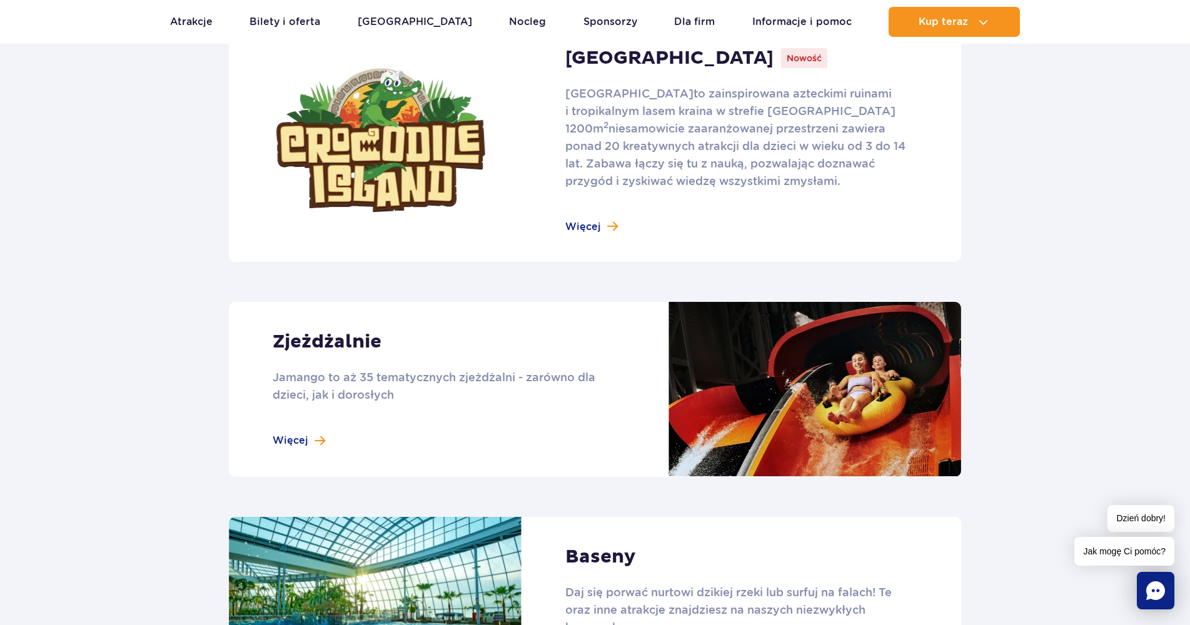
click at [576, 227] on link at bounding box center [595, 140] width 732 height 243
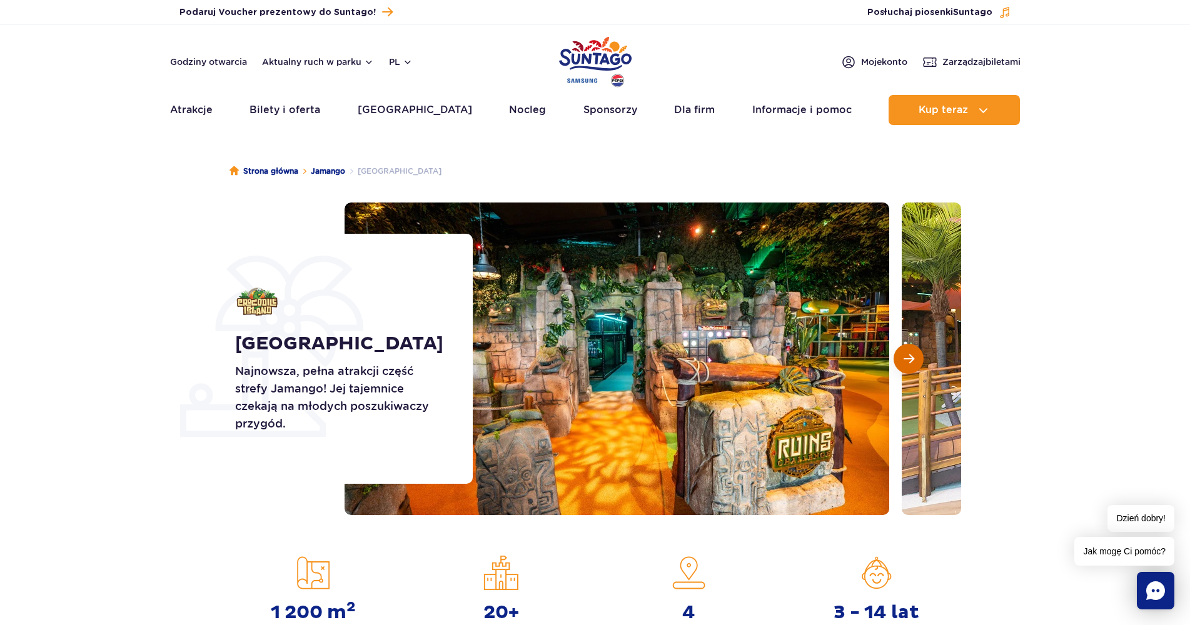
click at [912, 358] on span "Następny slajd" at bounding box center [908, 358] width 11 height 11
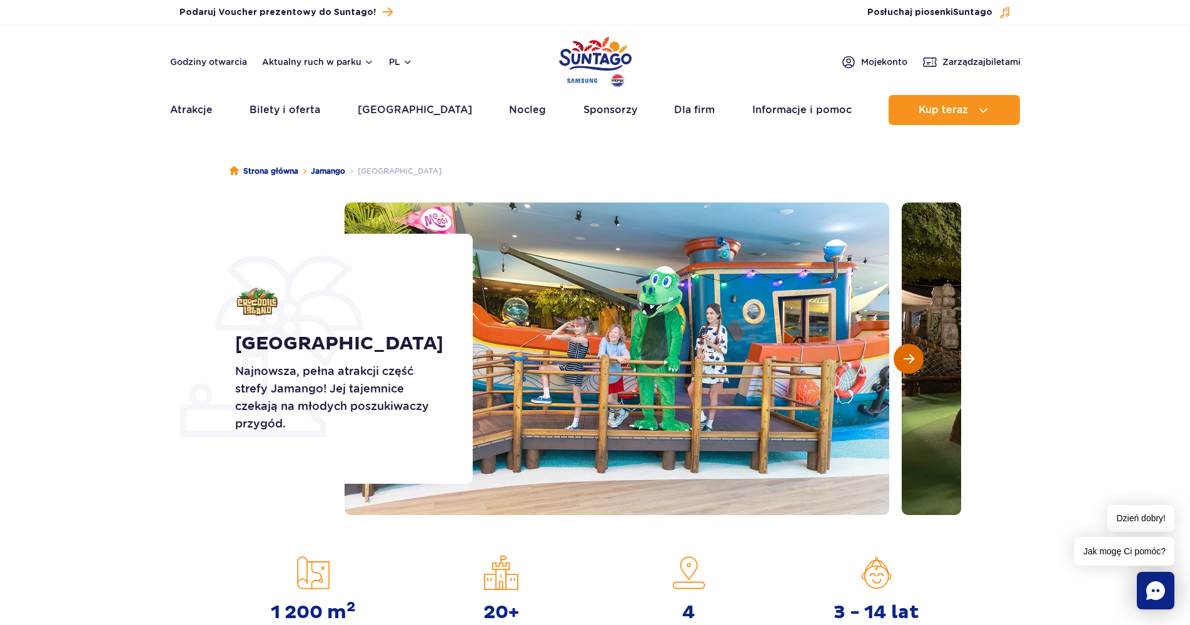
click at [913, 358] on span "Następny slajd" at bounding box center [908, 358] width 11 height 11
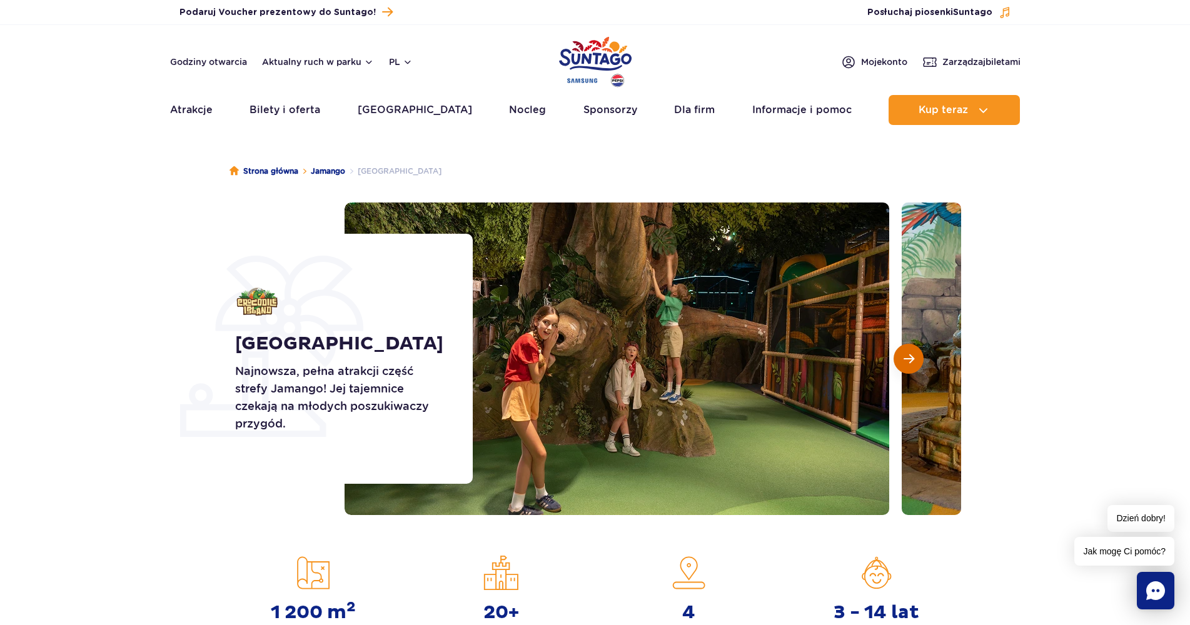
click at [913, 358] on span "Następny slajd" at bounding box center [908, 358] width 11 height 11
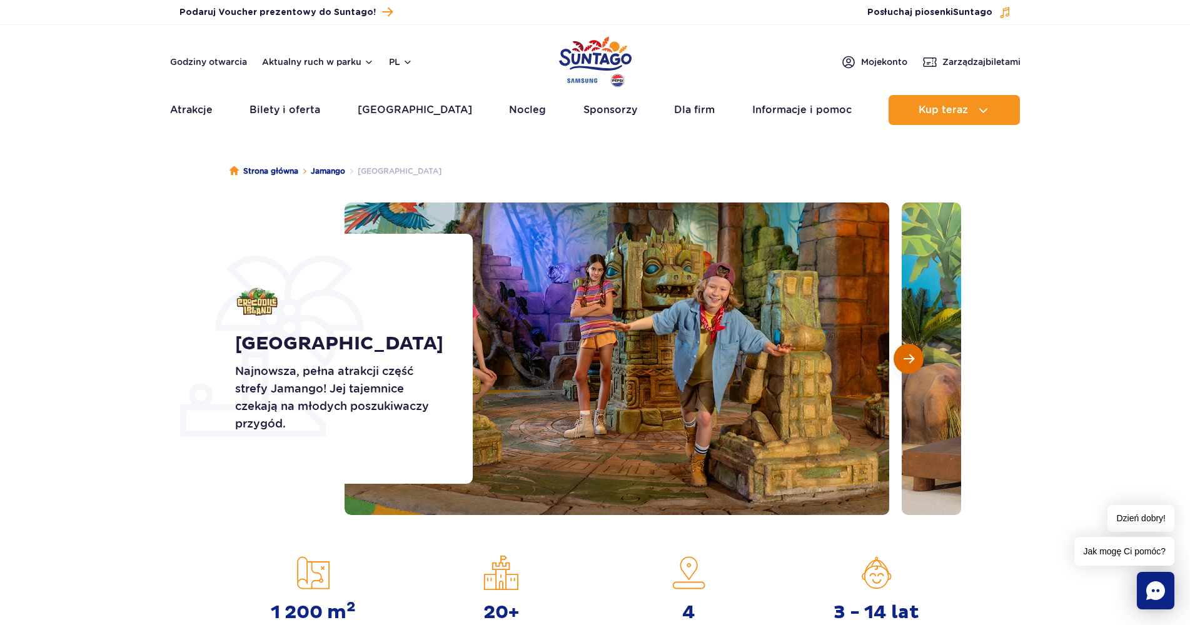
click at [913, 358] on span "Następny slajd" at bounding box center [908, 358] width 11 height 11
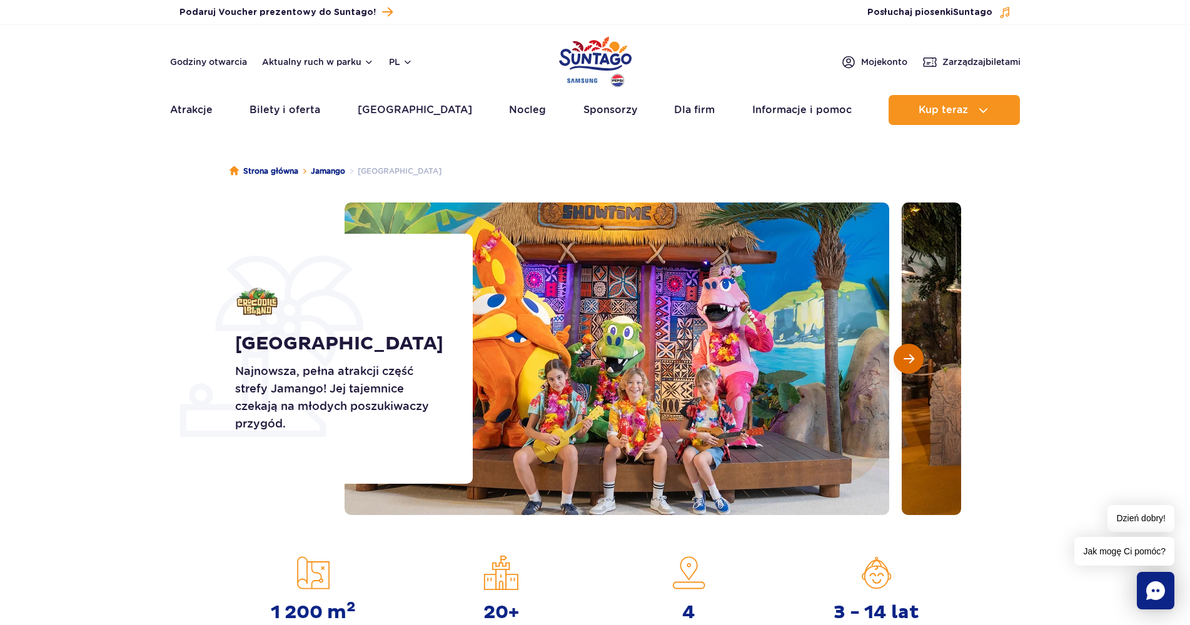
click at [913, 357] on span "Następny slajd" at bounding box center [908, 358] width 11 height 11
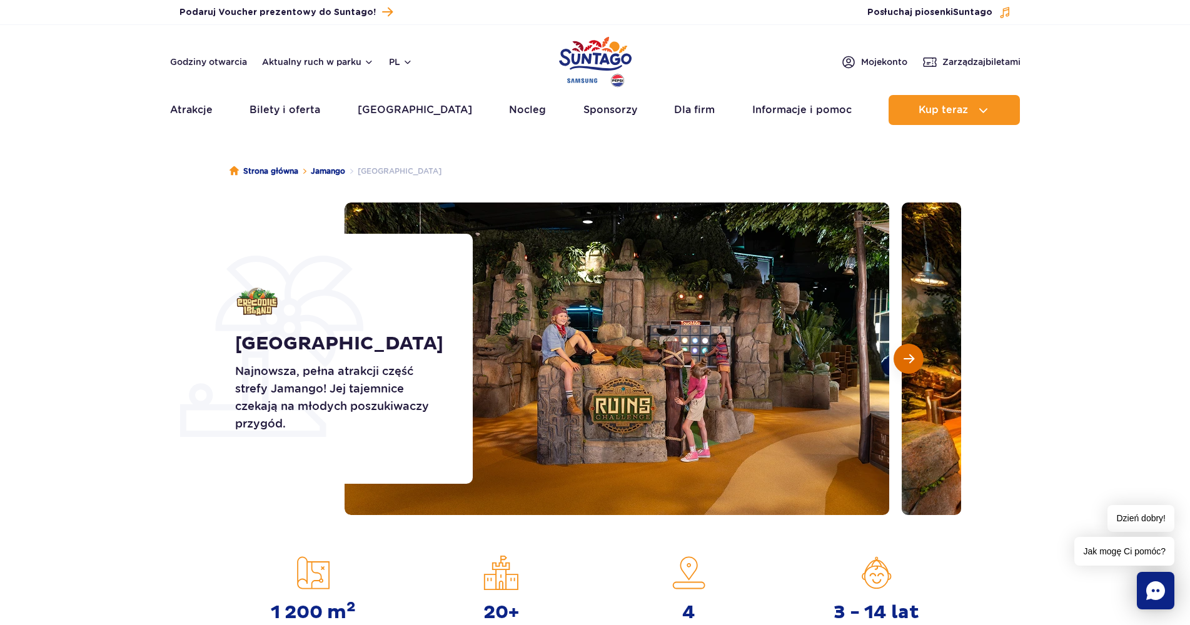
click at [914, 357] on button "Następny slajd" at bounding box center [908, 359] width 30 height 30
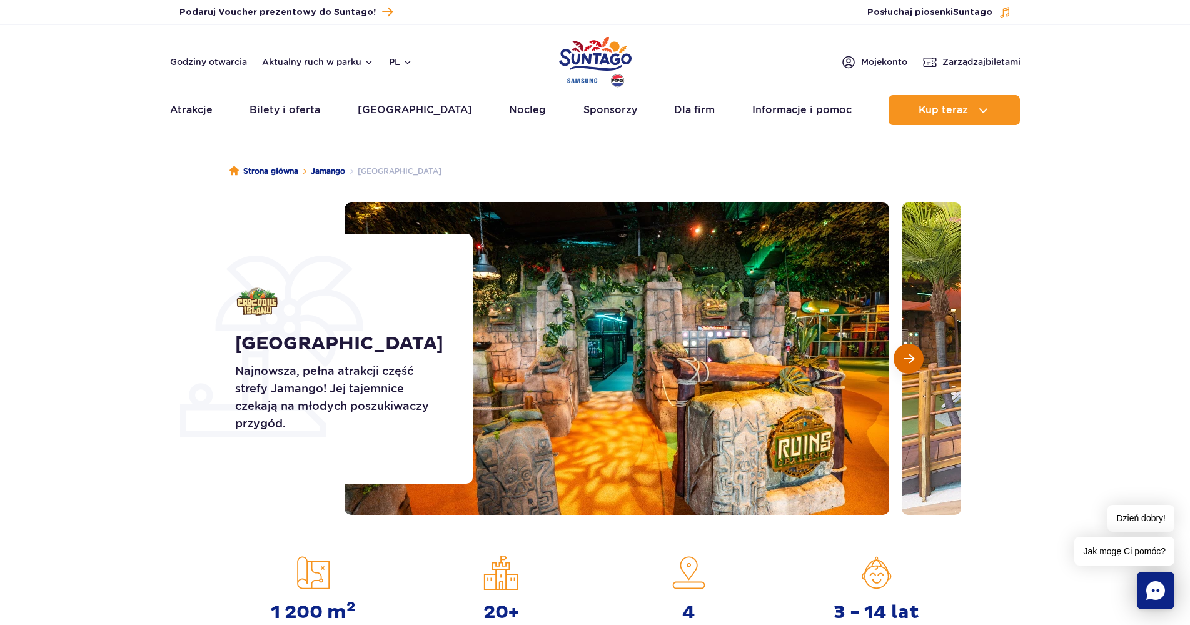
click at [914, 357] on button "Następny slajd" at bounding box center [908, 359] width 30 height 30
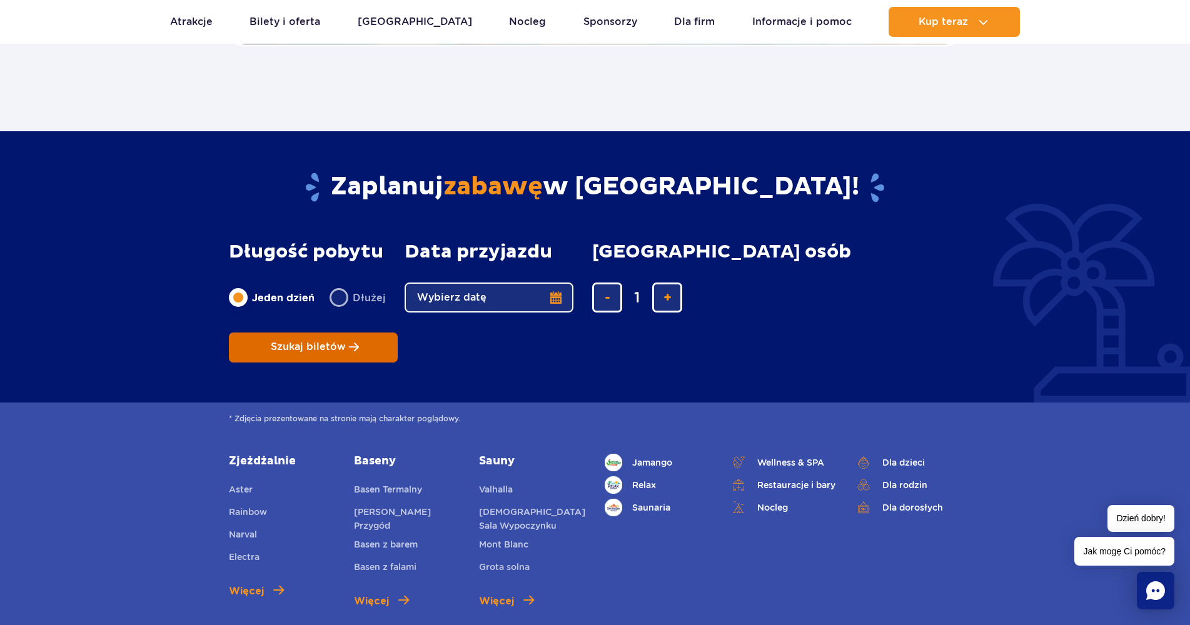
scroll to position [2938, 0]
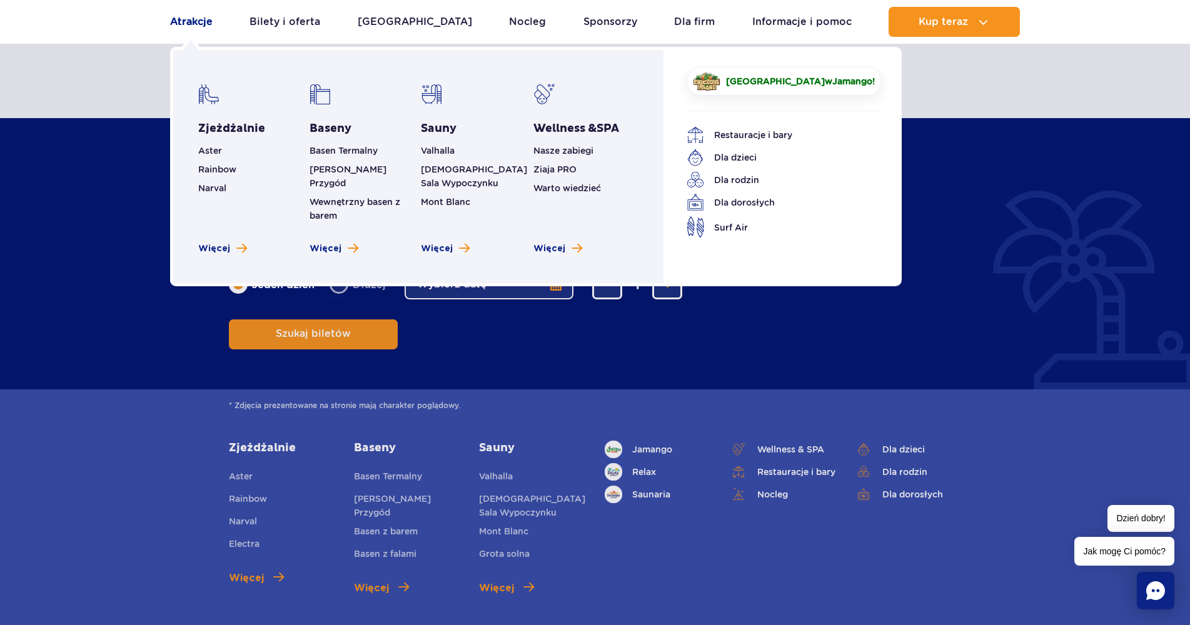
click at [206, 15] on link "Atrakcje" at bounding box center [191, 22] width 43 height 30
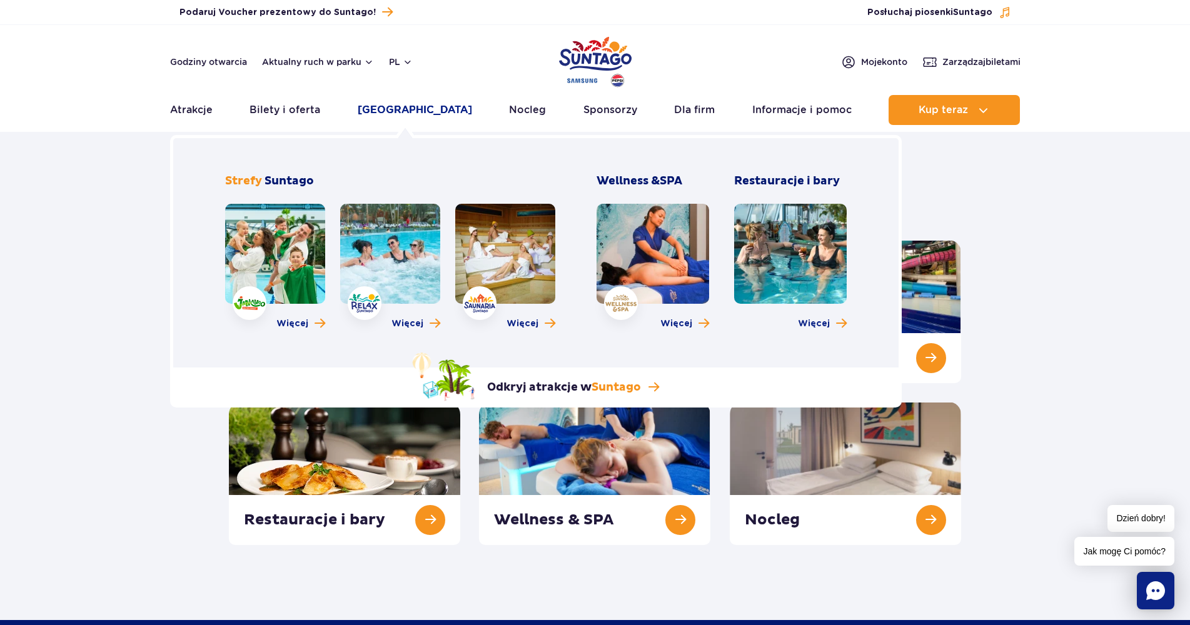
click at [406, 110] on link "[GEOGRAPHIC_DATA]" at bounding box center [415, 110] width 114 height 30
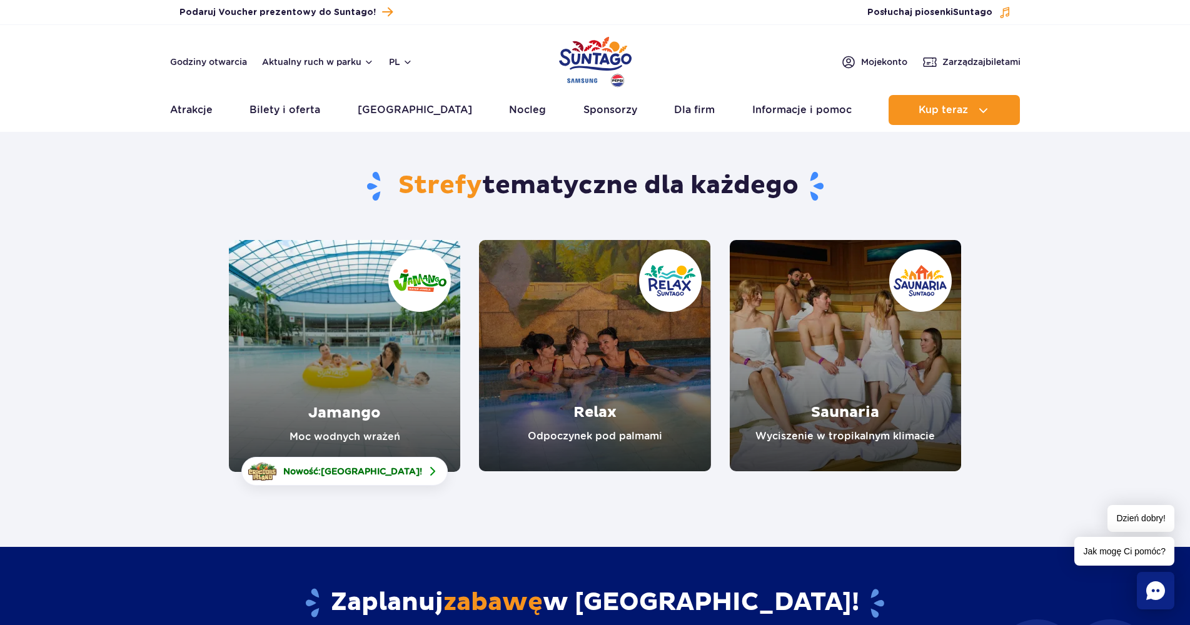
click at [370, 411] on link "Jamango" at bounding box center [344, 356] width 231 height 232
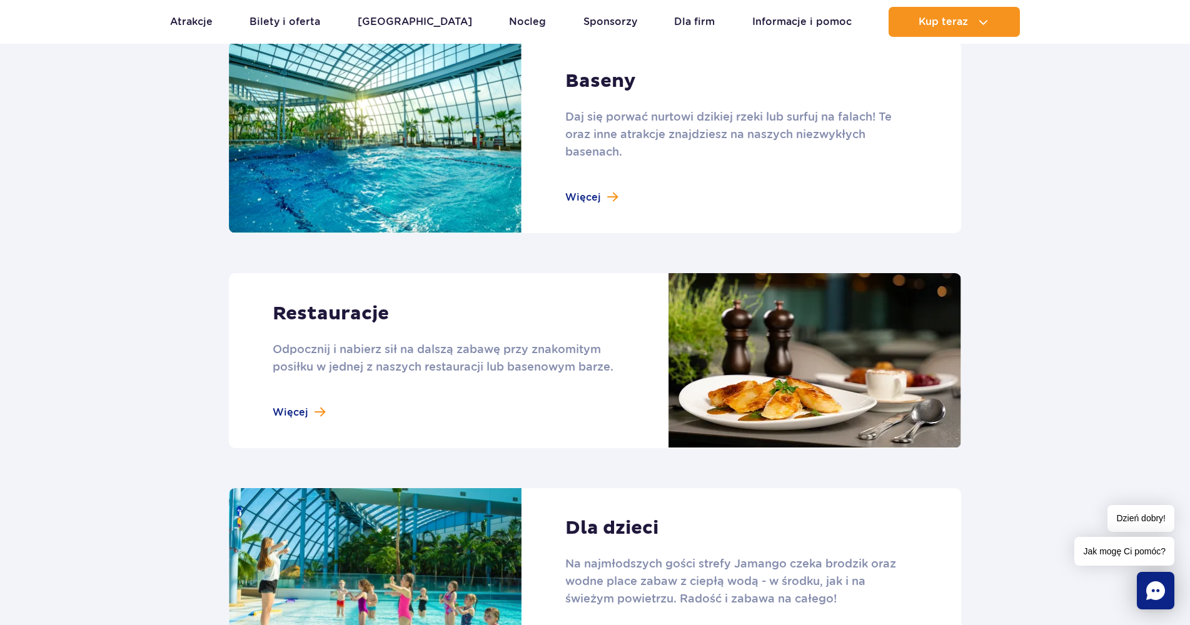
scroll to position [1375, 0]
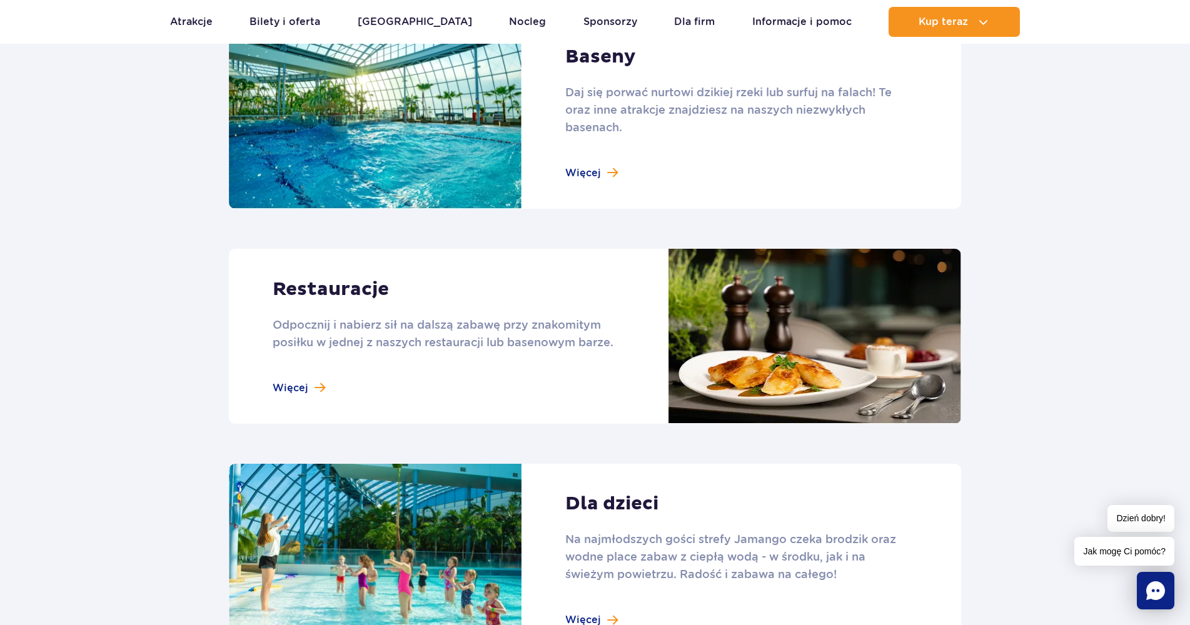
click at [586, 179] on link at bounding box center [595, 113] width 732 height 193
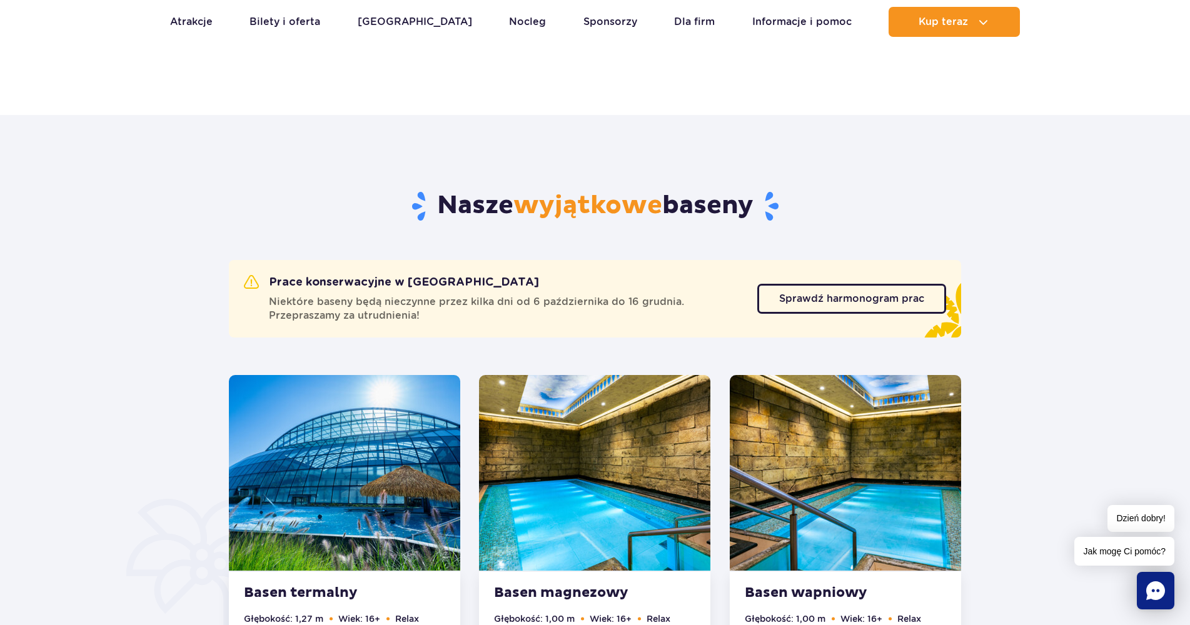
scroll to position [688, 0]
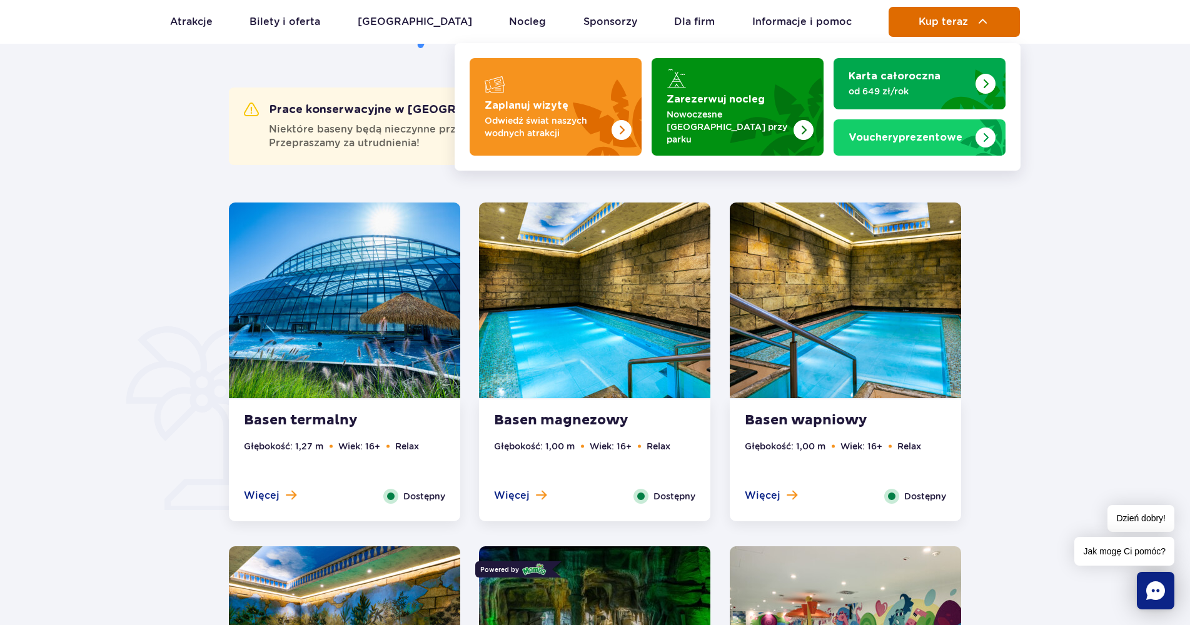
drag, startPoint x: 948, startPoint y: 6, endPoint x: 947, endPoint y: 15, distance: 8.8
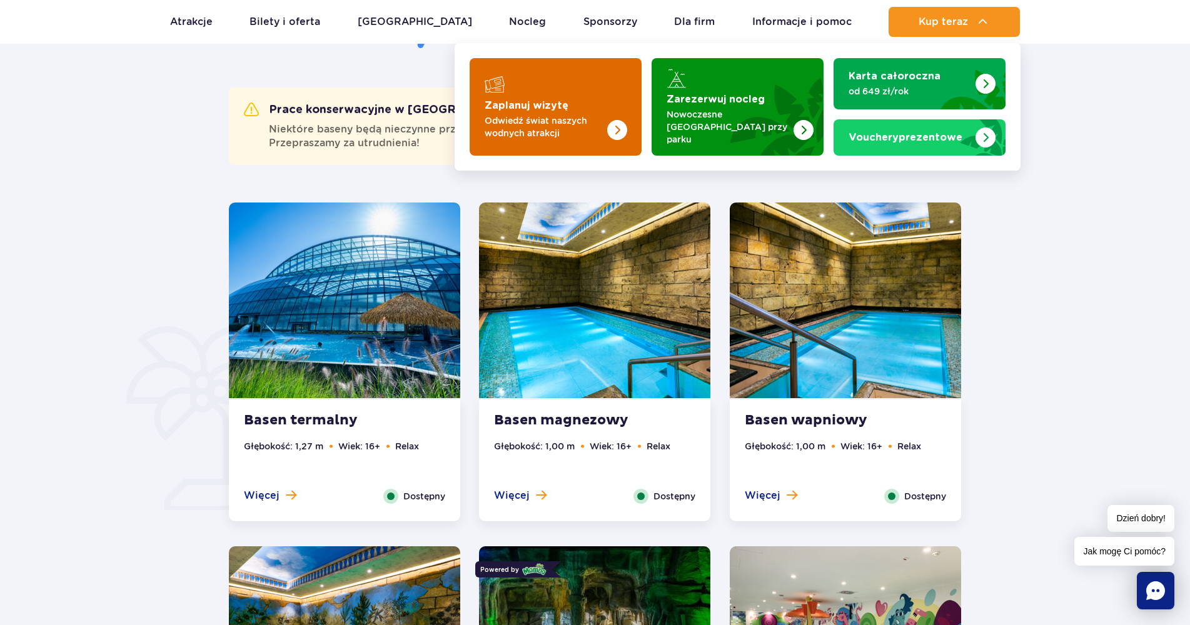
click at [593, 91] on img "Zaplanuj wizytę" at bounding box center [591, 107] width 99 height 98
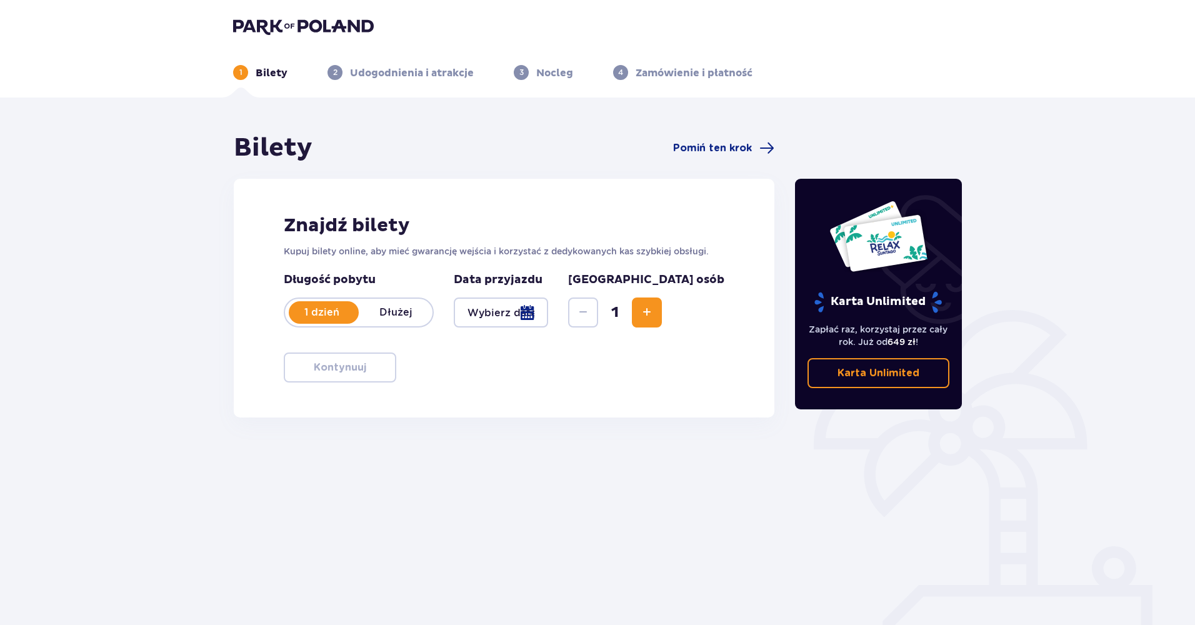
click at [548, 308] on div at bounding box center [501, 313] width 94 height 30
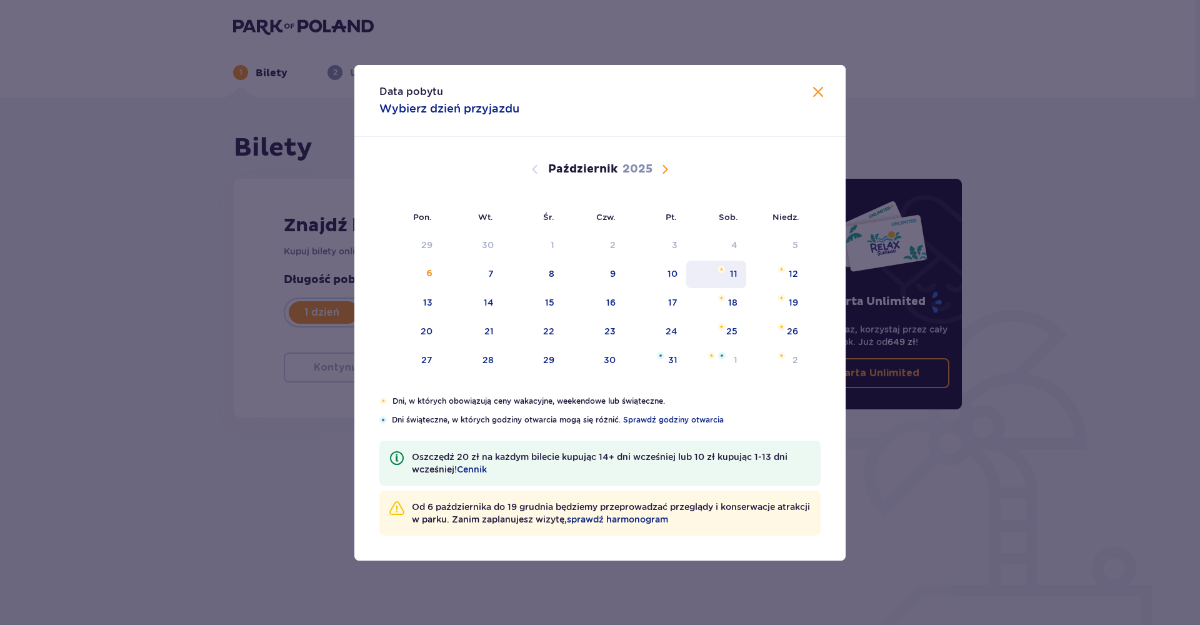
click at [738, 279] on div "11" at bounding box center [716, 275] width 61 height 28
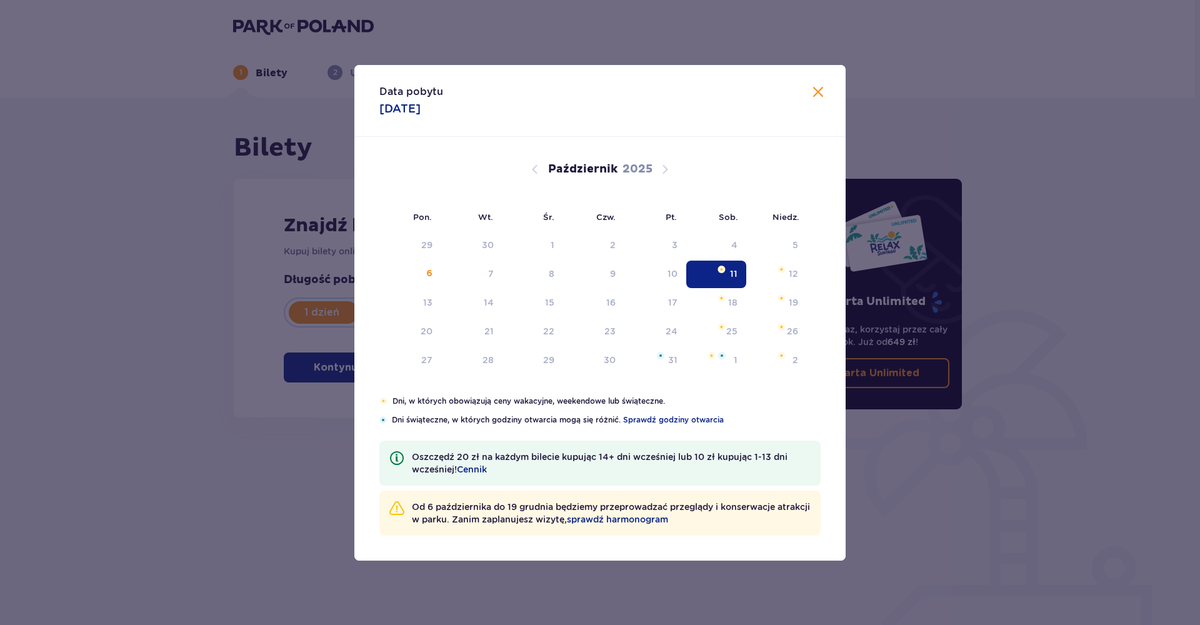
type input "[DATE]"
click at [928, 159] on div "Karta Unlimited Zapłać raz, korzystaj przez cały rok. Już od 649 zł ! Karta Unl…" at bounding box center [879, 347] width 188 height 429
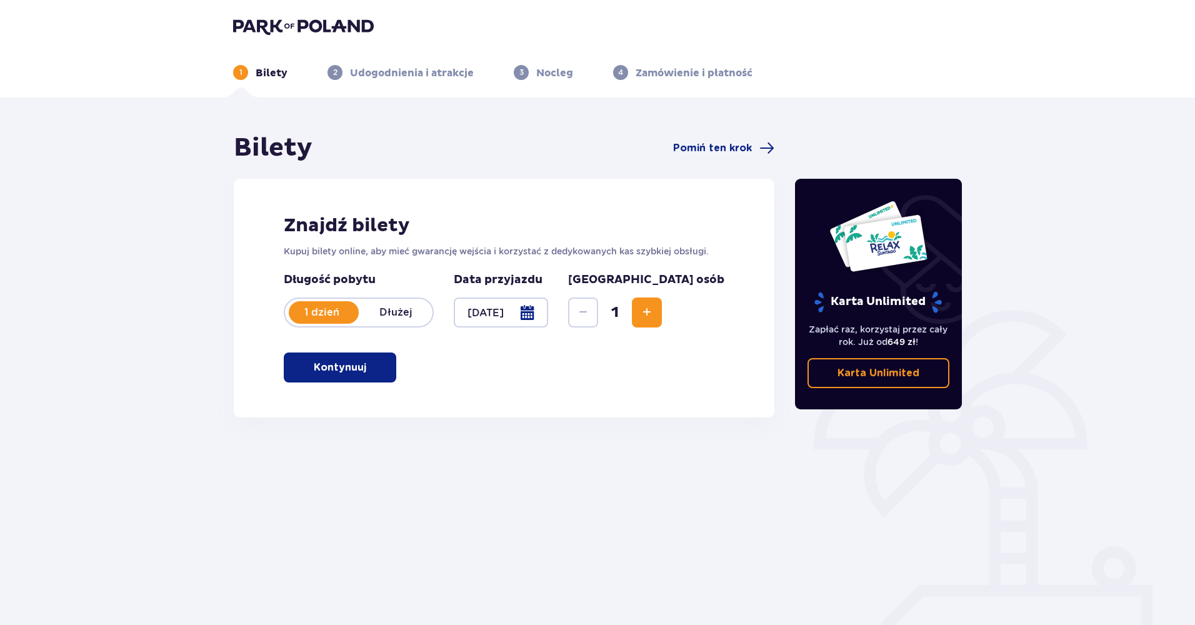
click at [654, 309] on span "Zwiększ" at bounding box center [646, 312] width 15 height 15
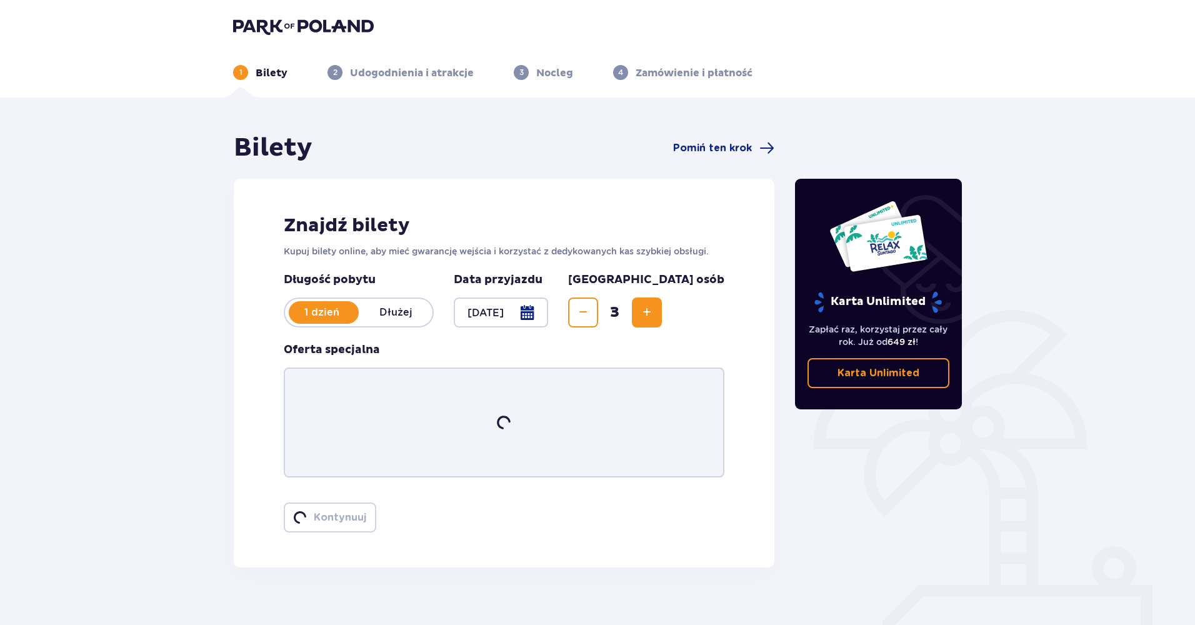
click at [654, 309] on span "Zwiększ" at bounding box center [646, 312] width 15 height 15
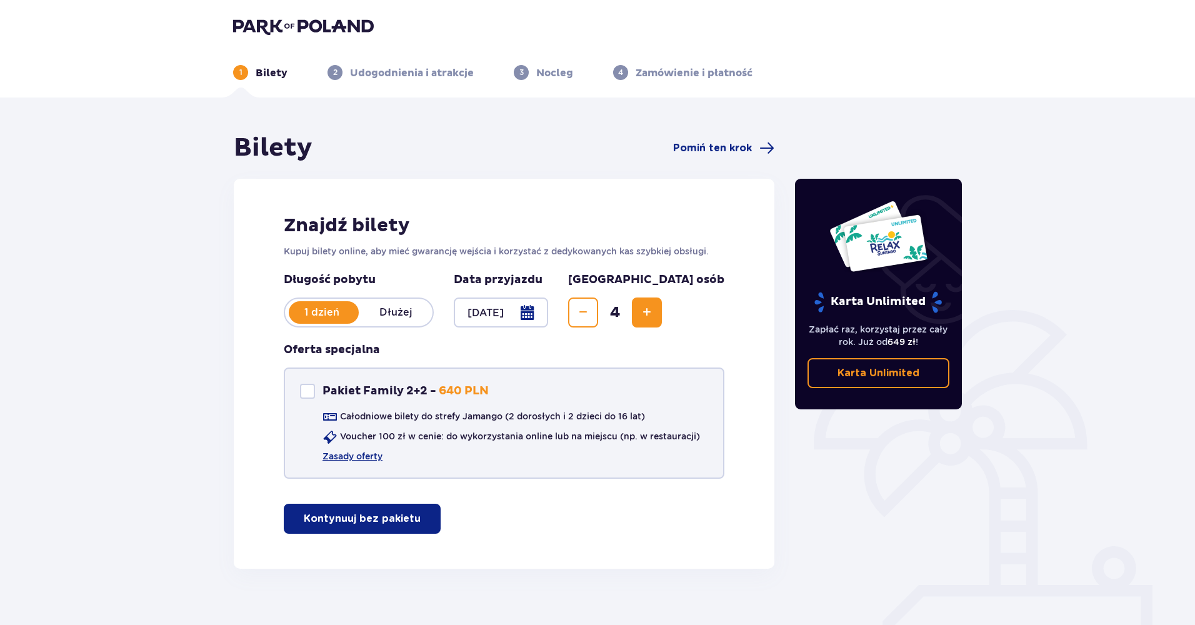
click at [306, 382] on div "Pakiet Family 2+2 Pakiet Family 2+2 - 640 PLN Całodniowe bilety do strefy Jaman…" at bounding box center [504, 423] width 441 height 111
click at [305, 389] on div "Pakiet Family 2+2" at bounding box center [307, 391] width 15 height 15
checkbox input "true"
